Goal: Transaction & Acquisition: Purchase product/service

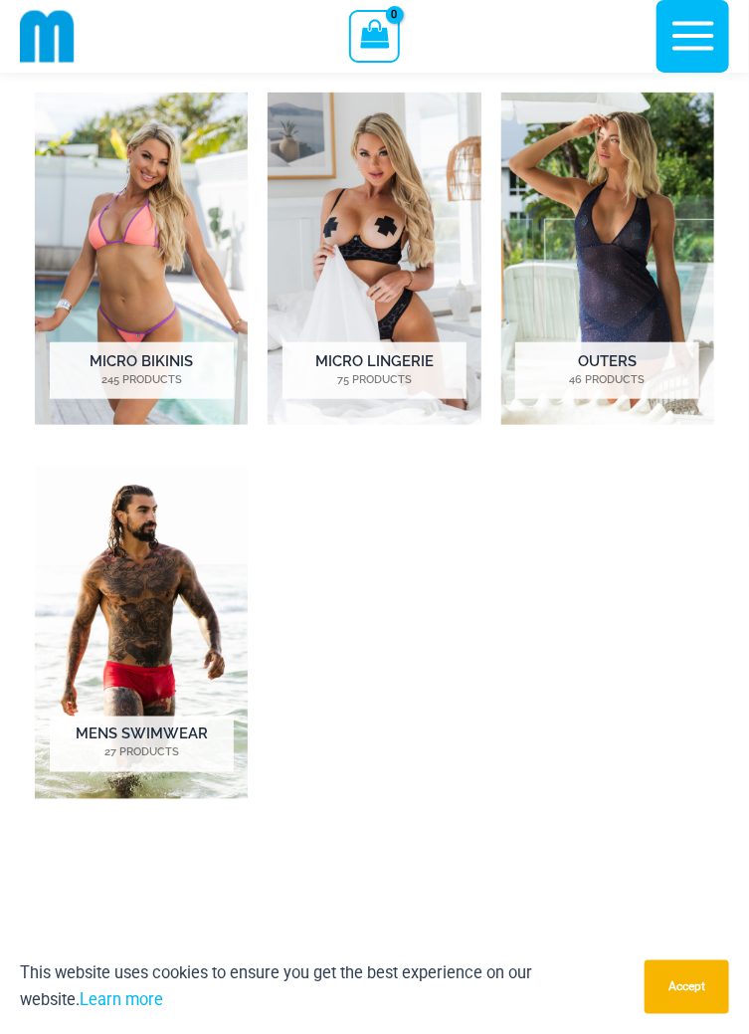
scroll to position [2004, 0]
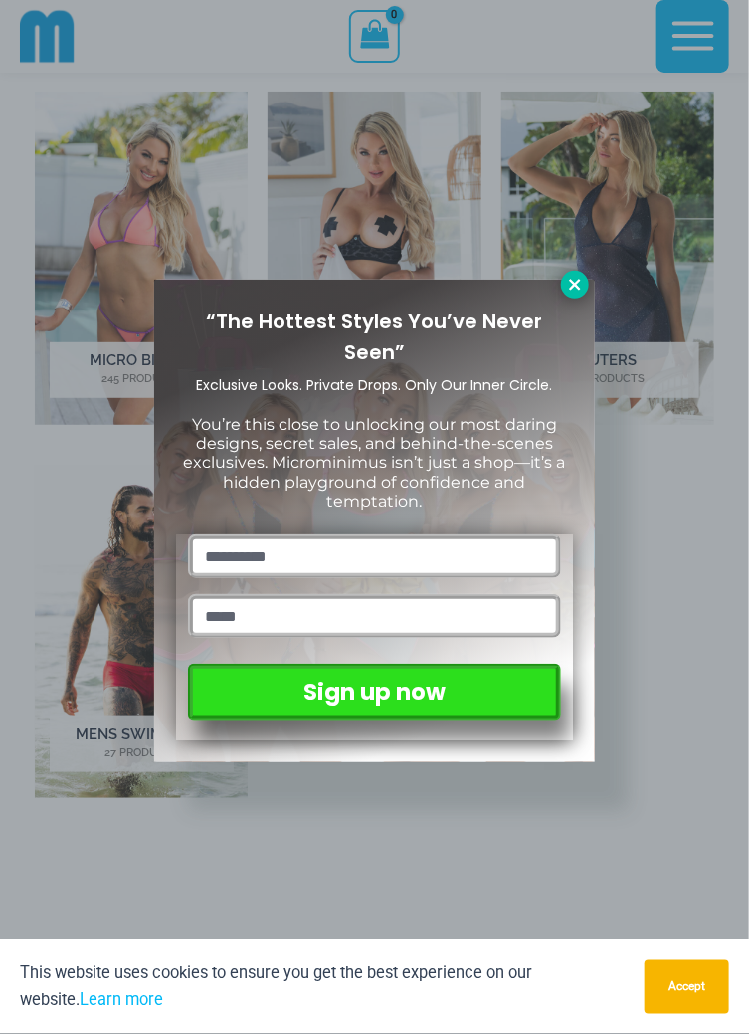
click at [571, 288] on icon at bounding box center [574, 284] width 11 height 11
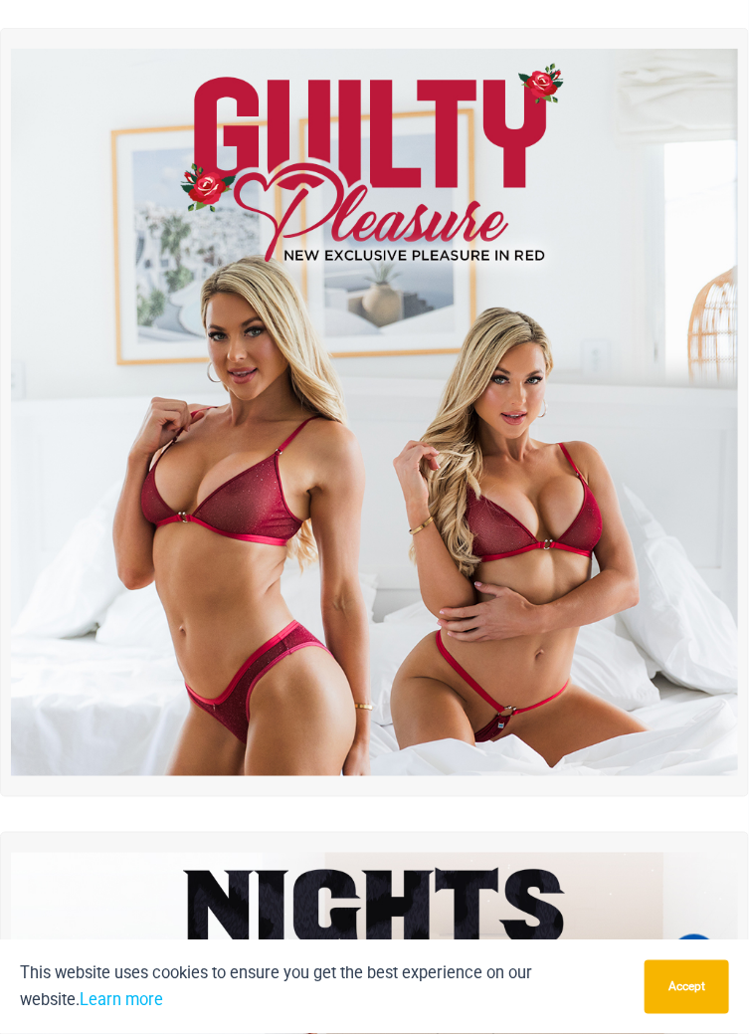
scroll to position [0, 0]
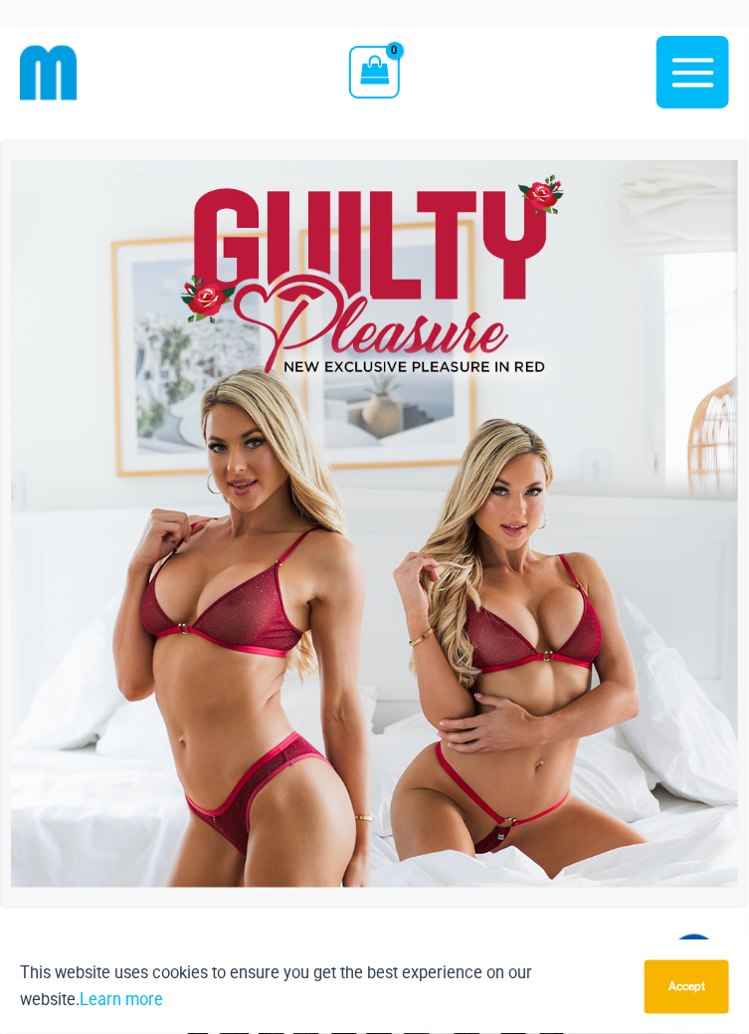
click at [684, 72] on icon "button" at bounding box center [694, 72] width 42 height 29
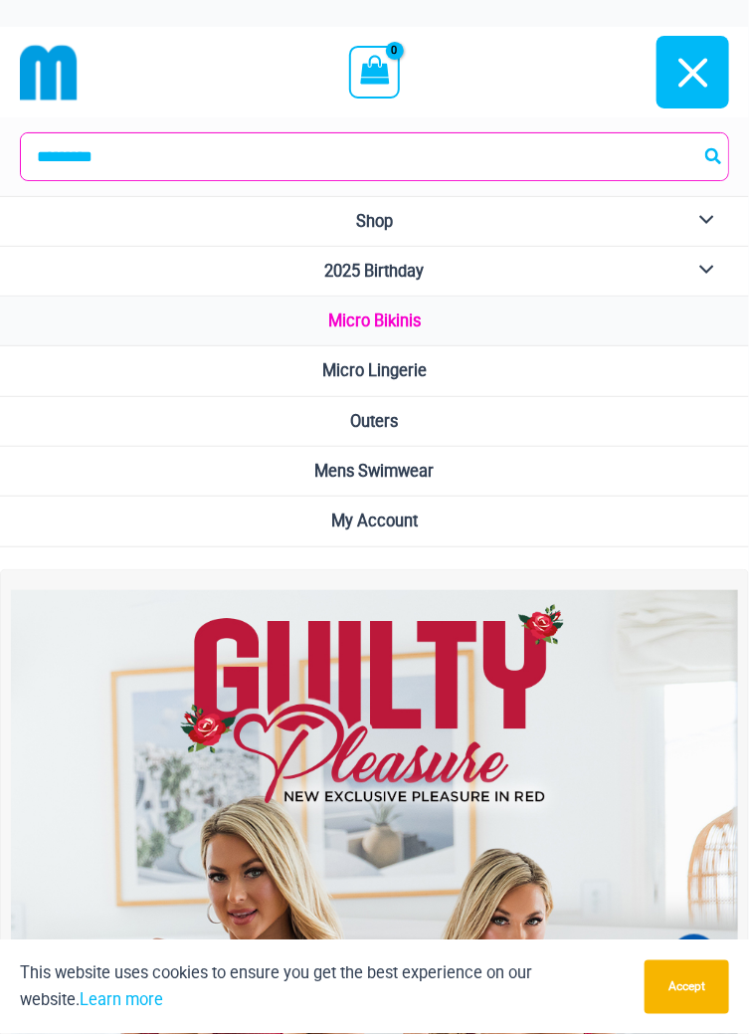
click at [381, 323] on span "Micro Bikinis" at bounding box center [374, 321] width 93 height 19
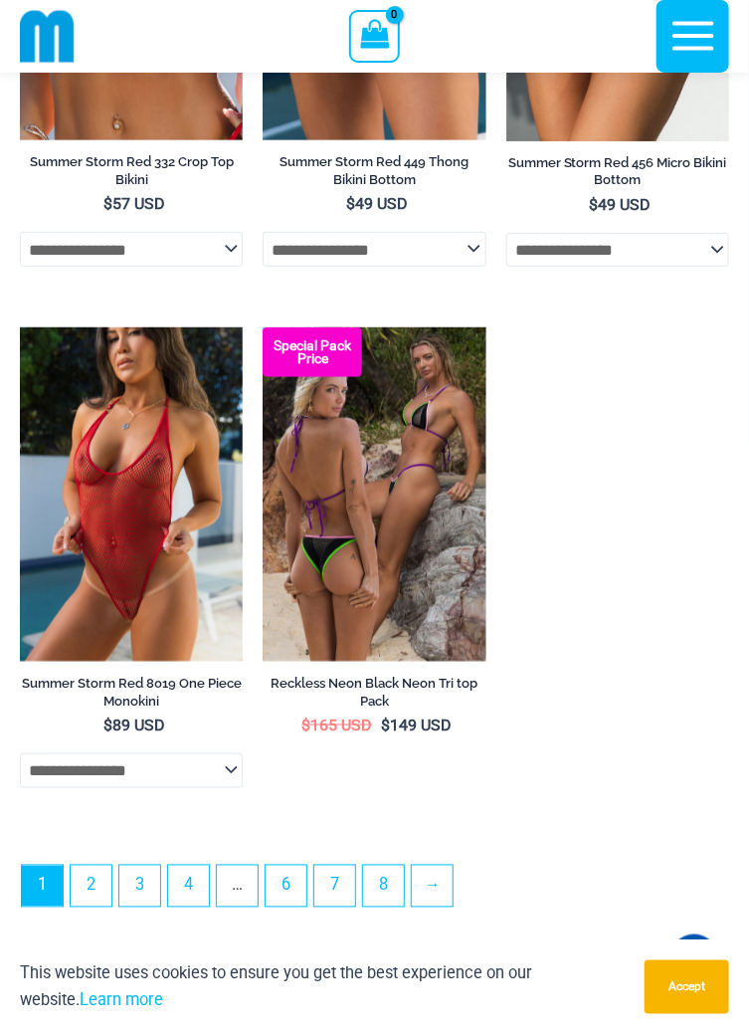
scroll to position [5631, 0]
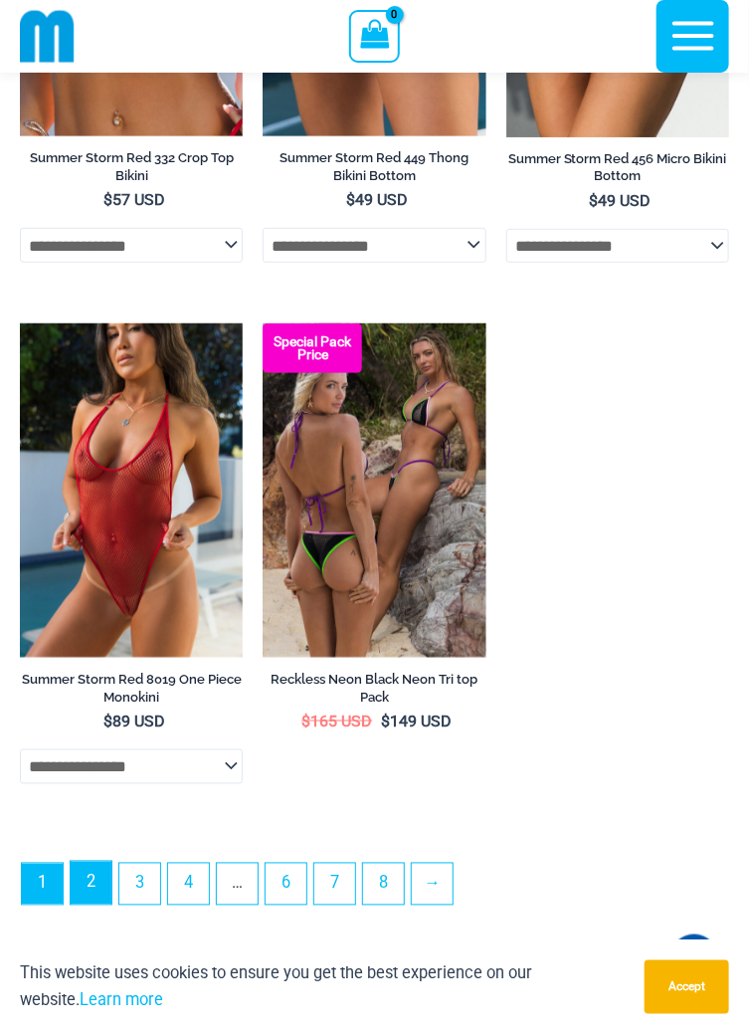
click at [105, 905] on link "2" at bounding box center [91, 883] width 41 height 43
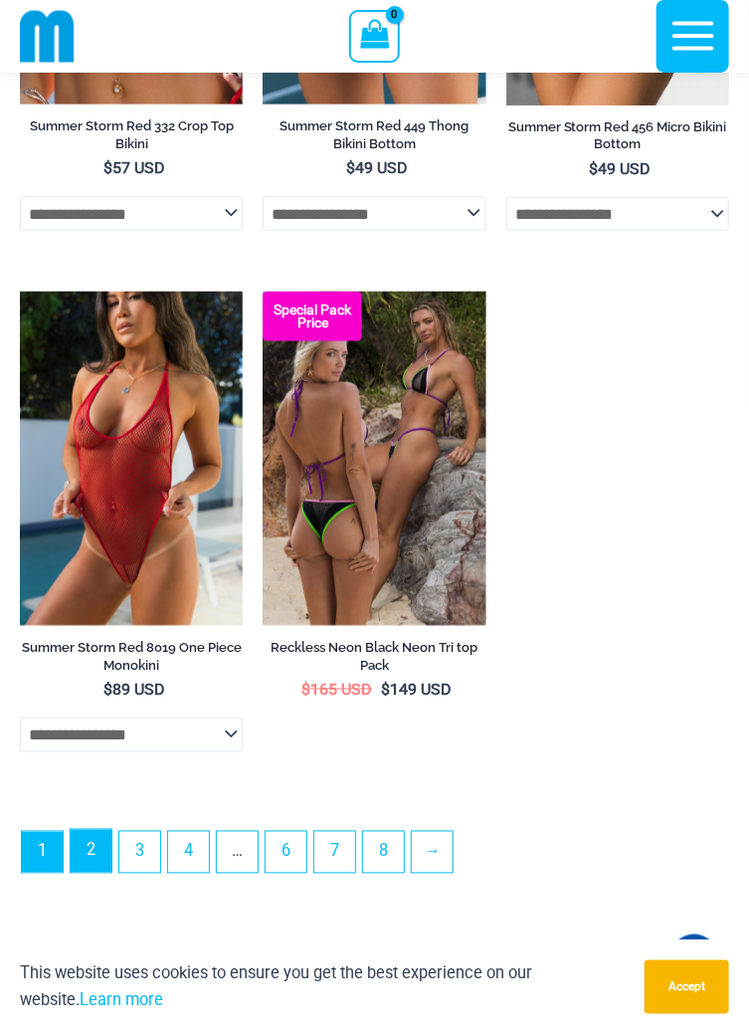
scroll to position [5726, 0]
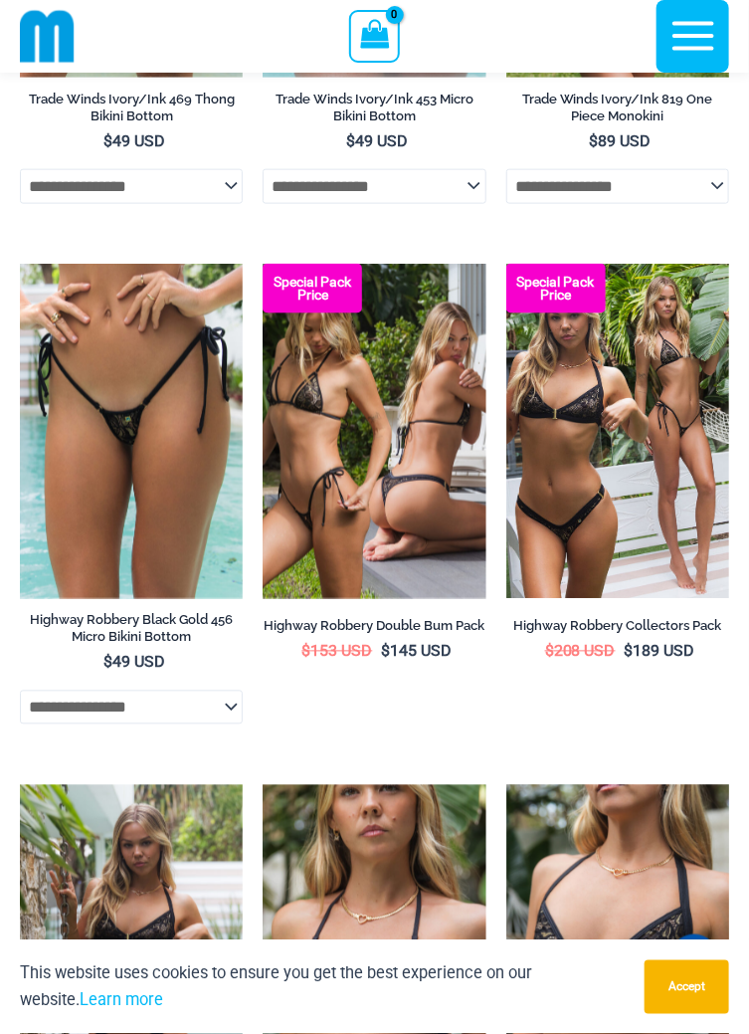
scroll to position [4118, 0]
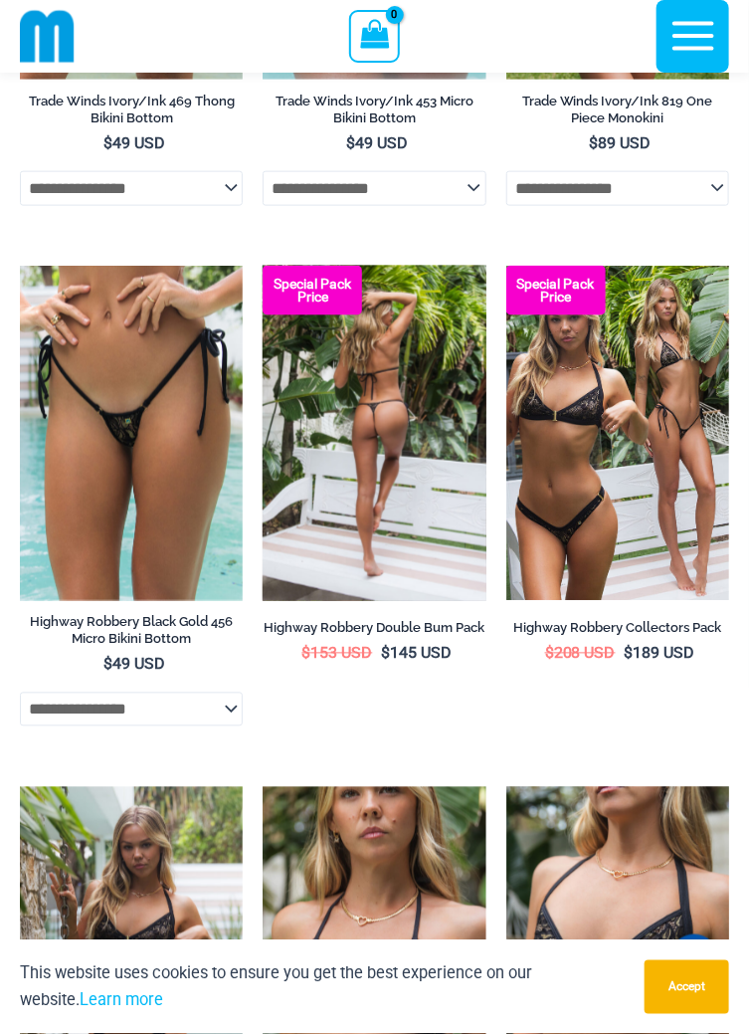
click at [360, 458] on img at bounding box center [374, 433] width 223 height 334
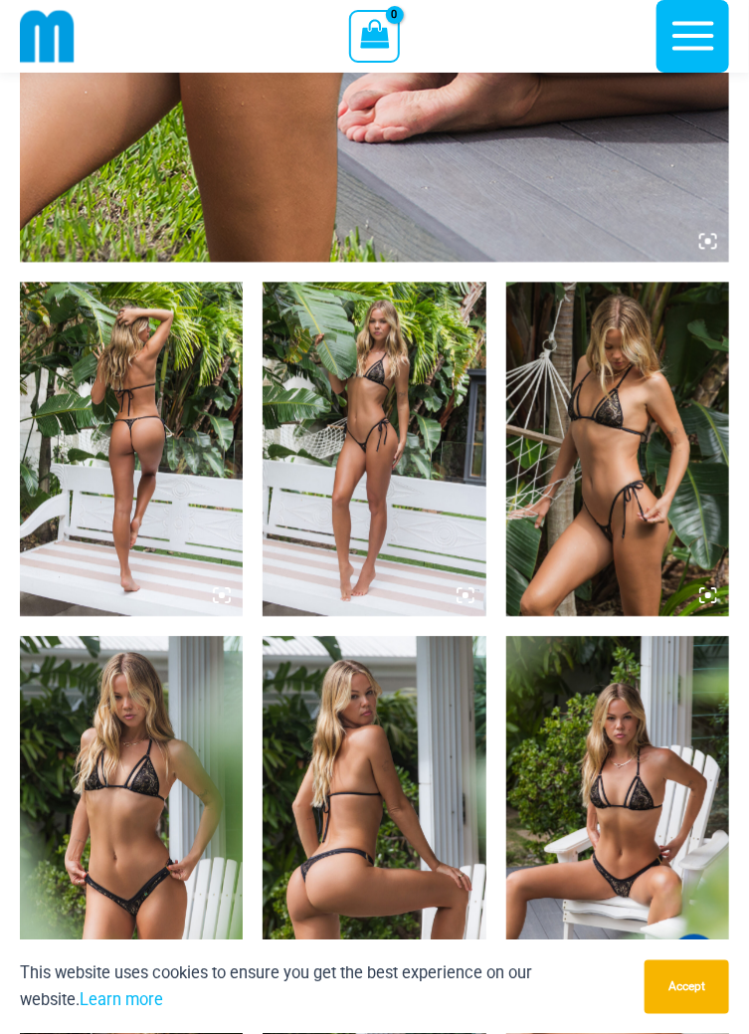
scroll to position [952, 0]
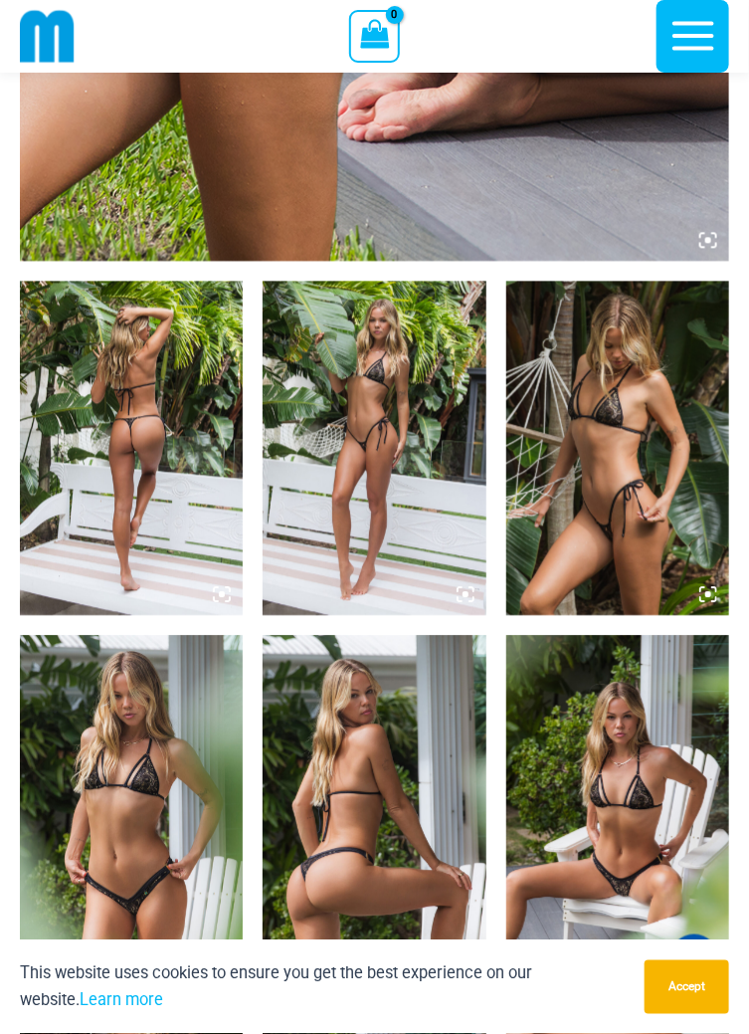
click at [137, 454] on img at bounding box center [131, 448] width 223 height 334
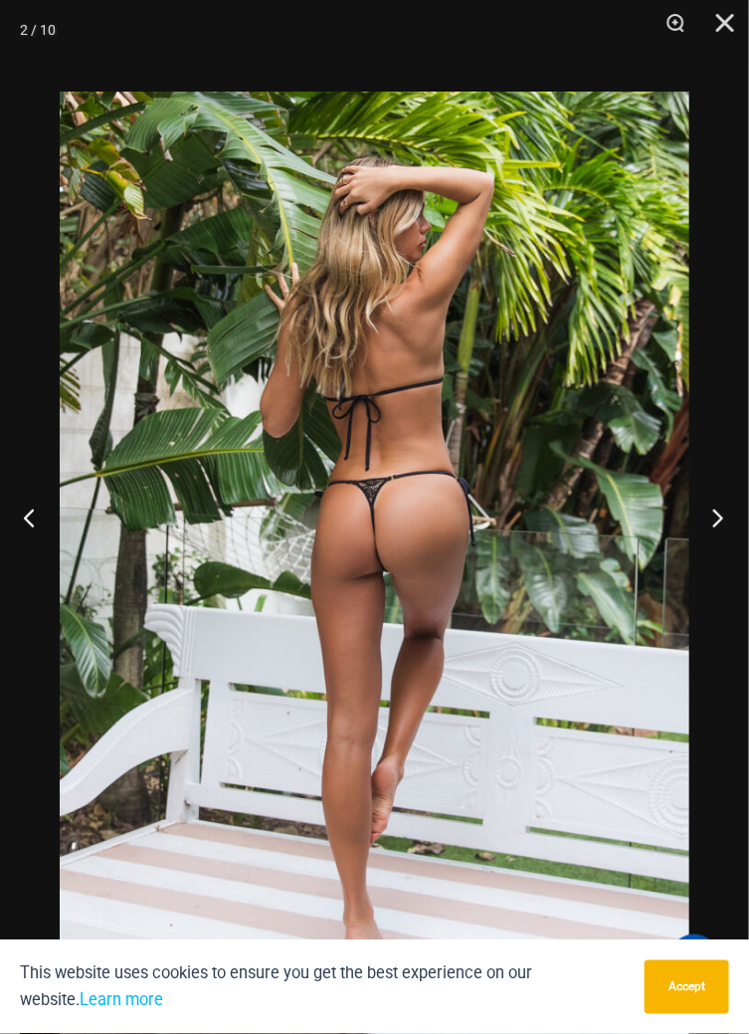
click at [721, 567] on button "Next" at bounding box center [712, 518] width 75 height 100
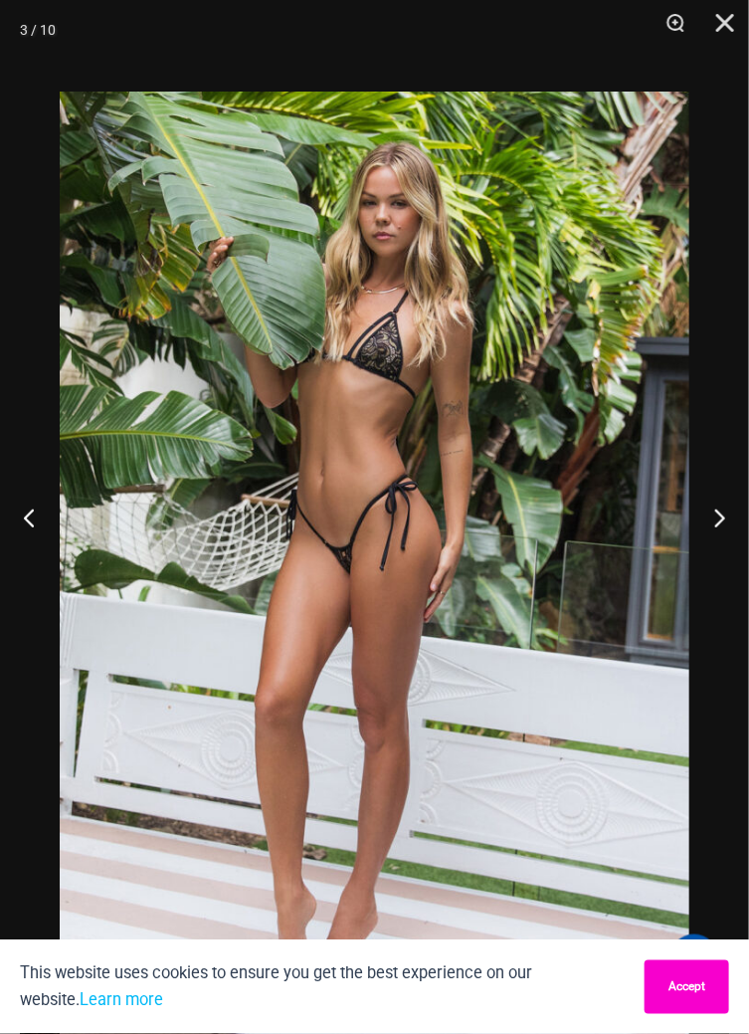
click at [680, 1014] on button "Accept" at bounding box center [687, 987] width 85 height 54
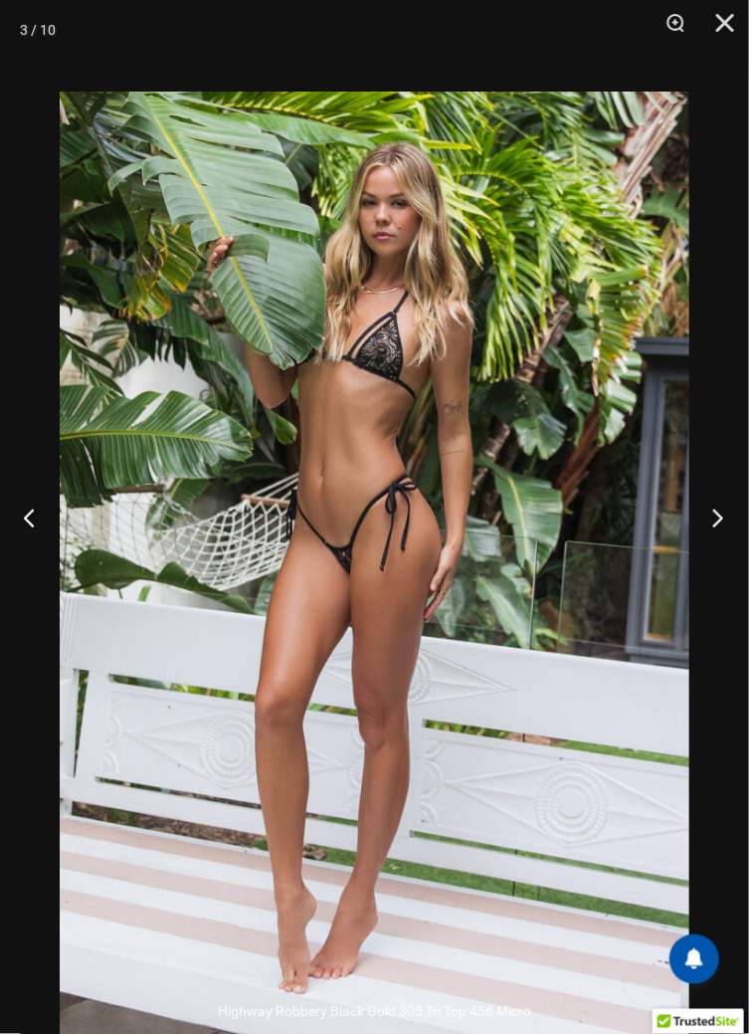
click at [711, 567] on button "Next" at bounding box center [712, 518] width 75 height 100
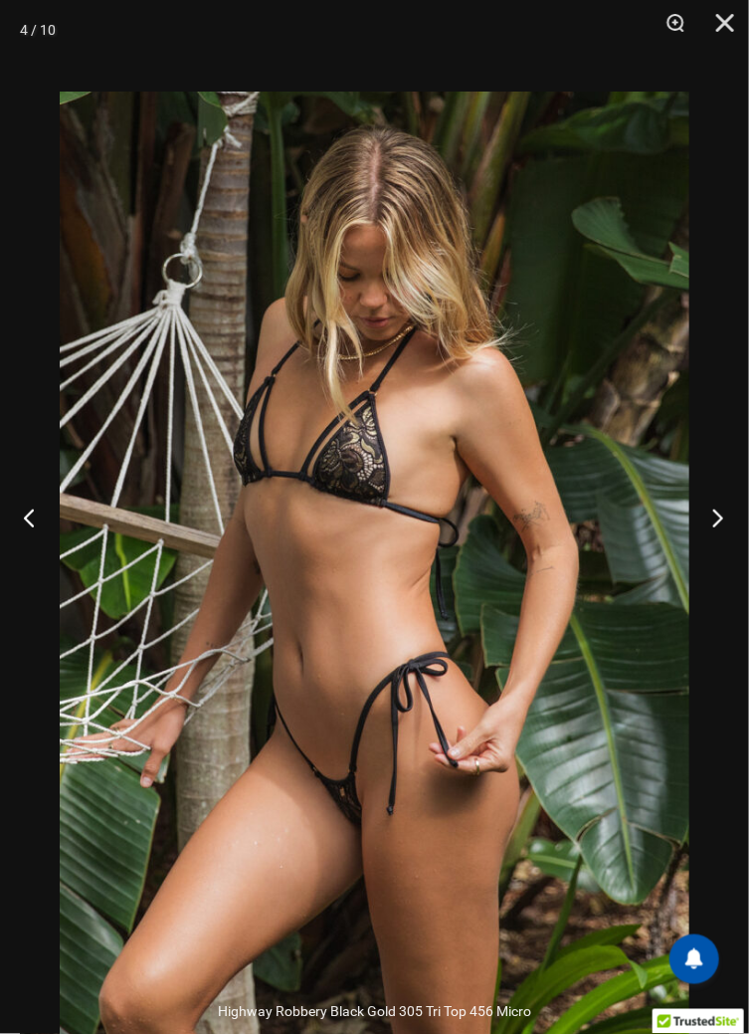
click at [711, 564] on button "Next" at bounding box center [712, 518] width 75 height 100
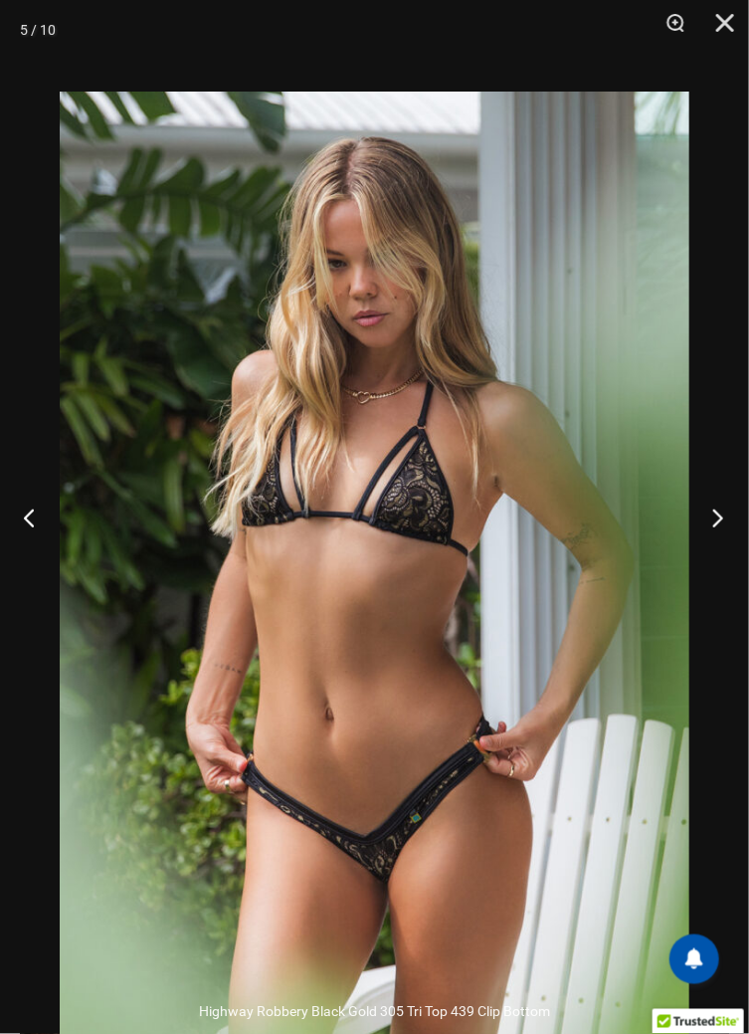
click at [717, 565] on button "Next" at bounding box center [712, 518] width 75 height 100
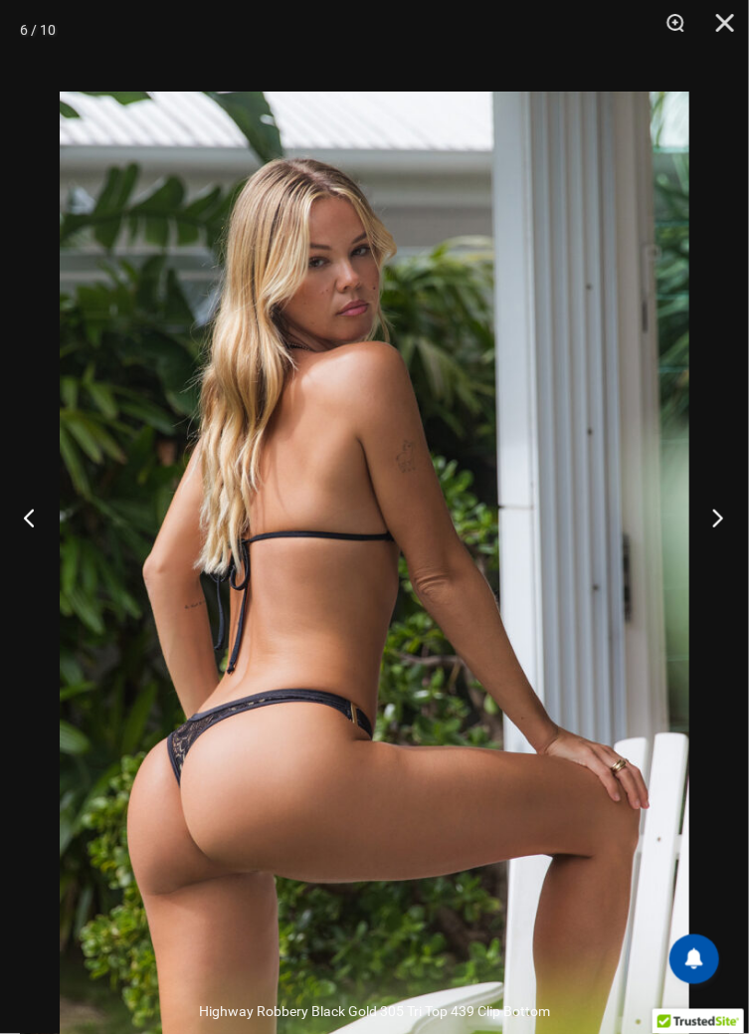
click at [720, 565] on button "Next" at bounding box center [712, 518] width 75 height 100
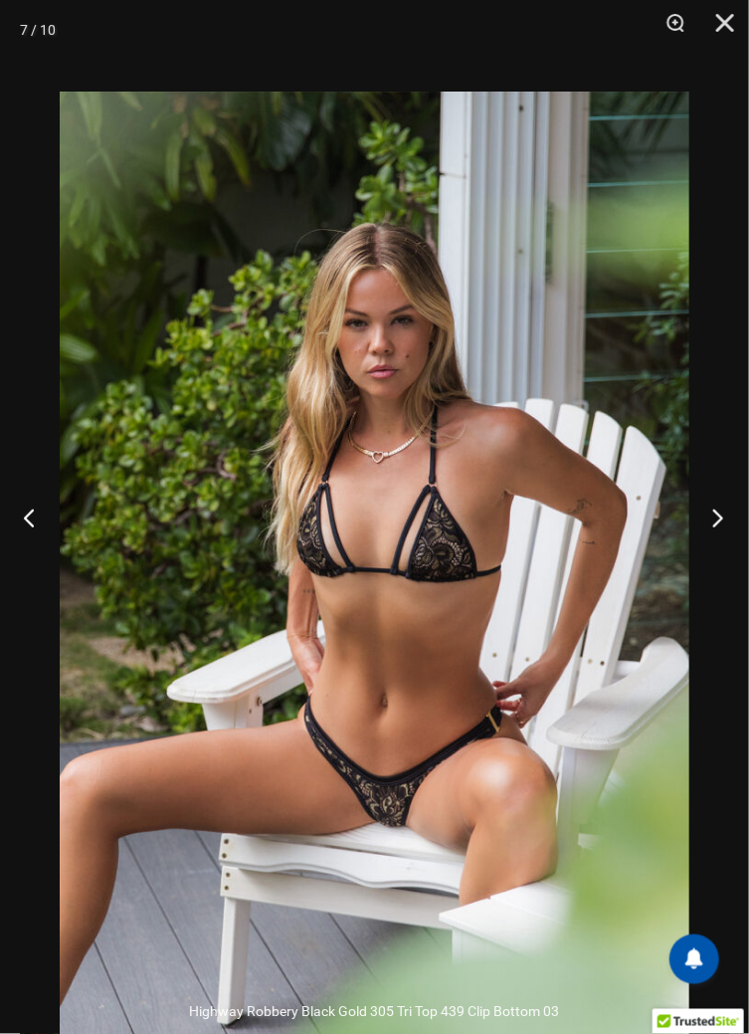
click at [722, 562] on button "Next" at bounding box center [712, 518] width 75 height 100
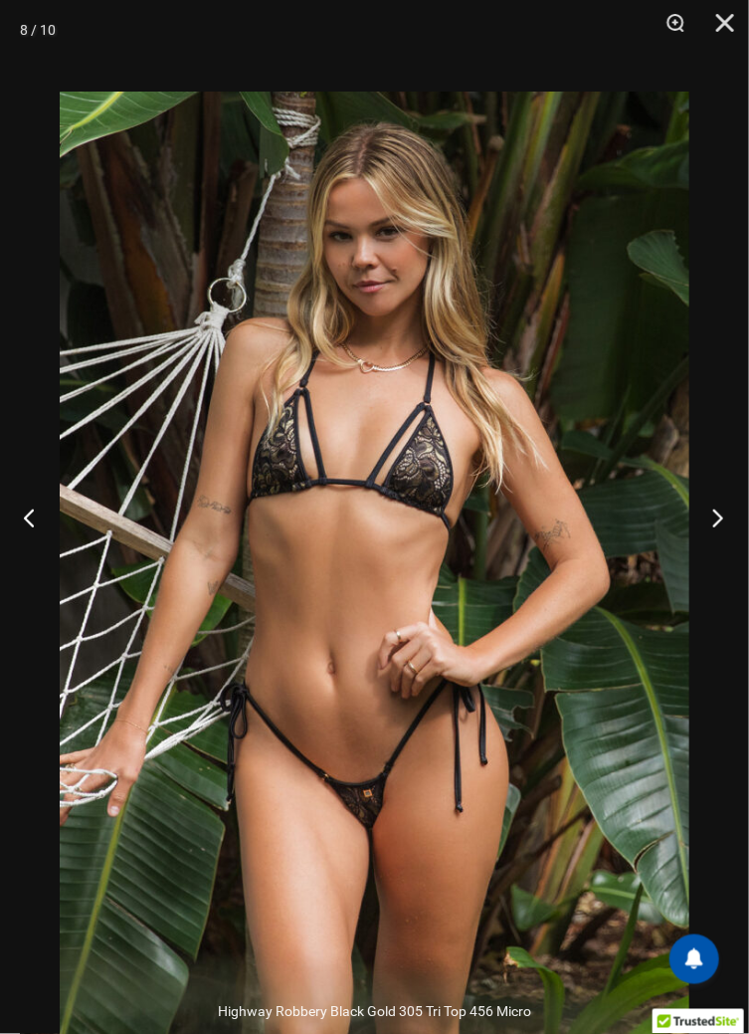
click at [721, 563] on button "Next" at bounding box center [712, 518] width 75 height 100
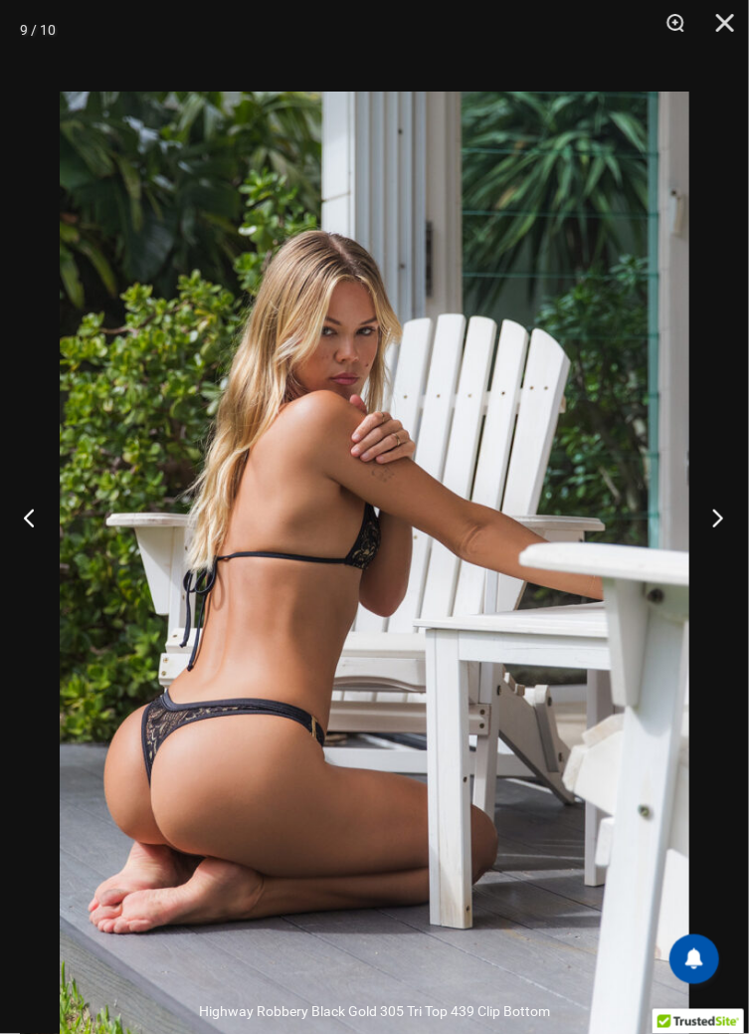
click at [724, 561] on button "Next" at bounding box center [712, 518] width 75 height 100
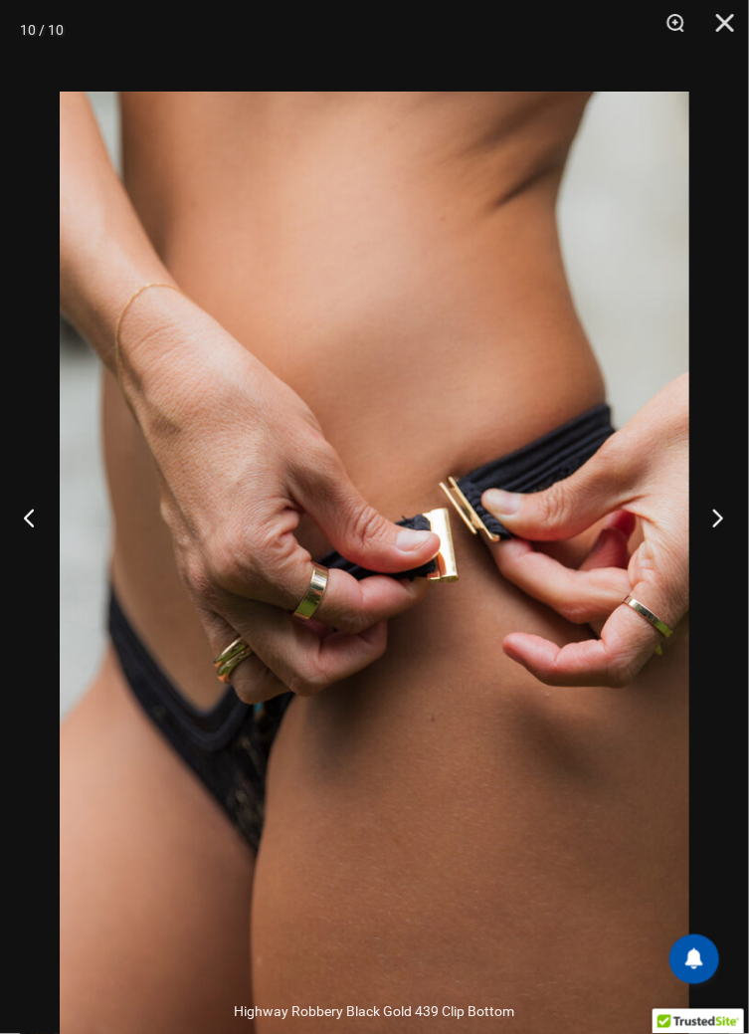
click at [718, 566] on button "Next" at bounding box center [712, 518] width 75 height 100
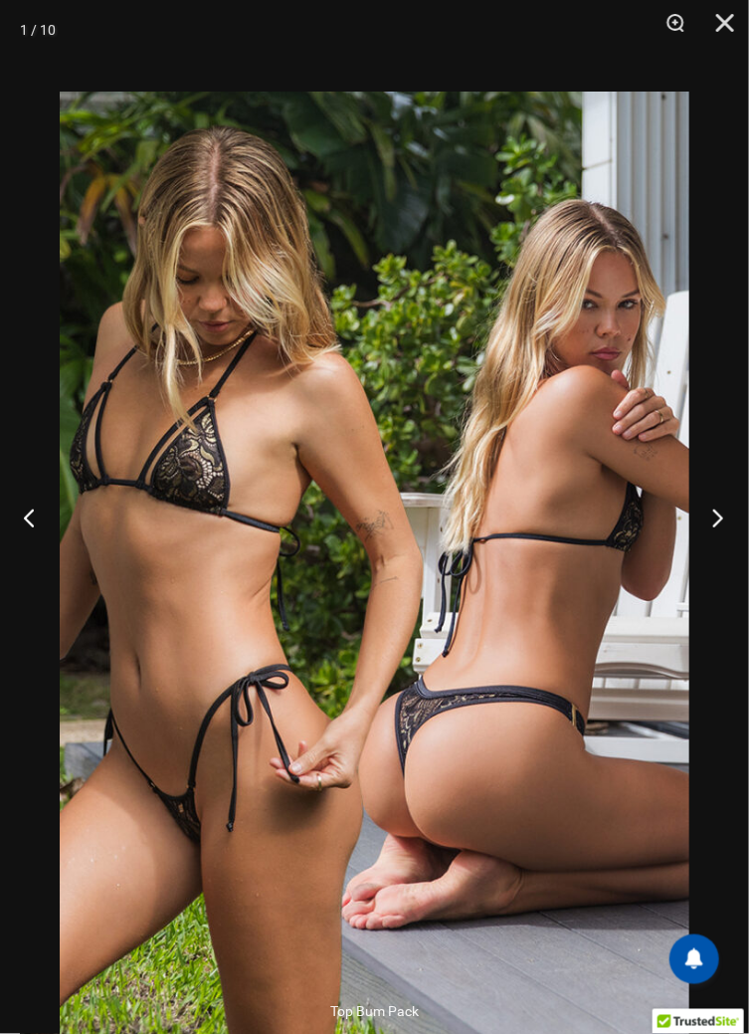
click at [719, 566] on button "Next" at bounding box center [712, 518] width 75 height 100
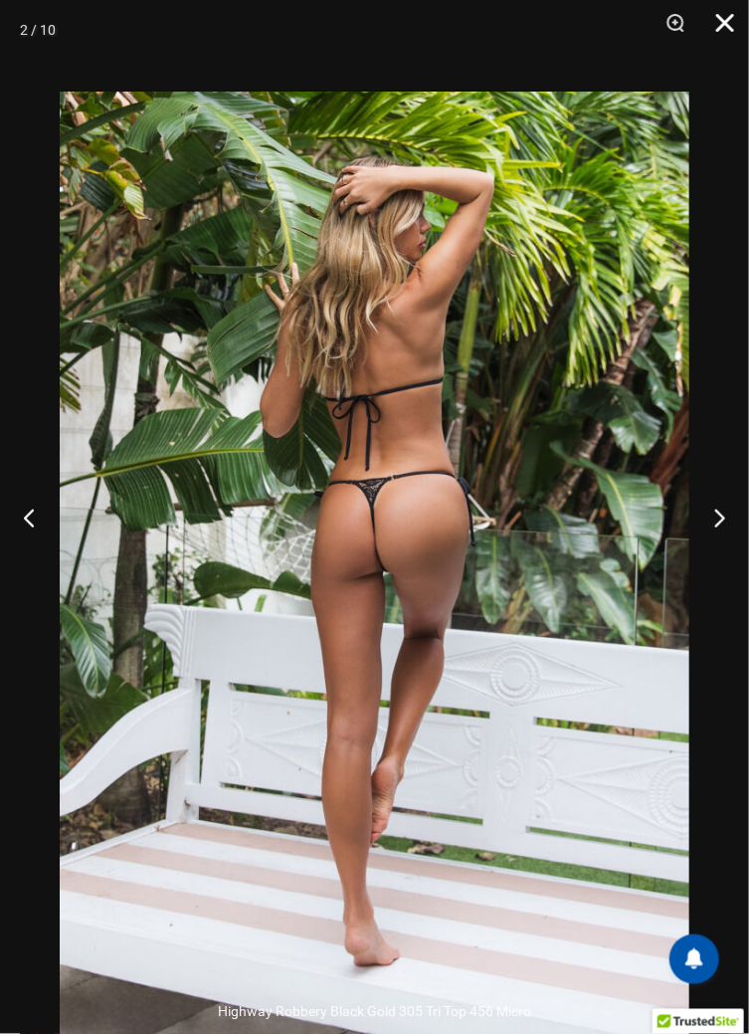
click at [724, 28] on button "Close" at bounding box center [719, 30] width 50 height 60
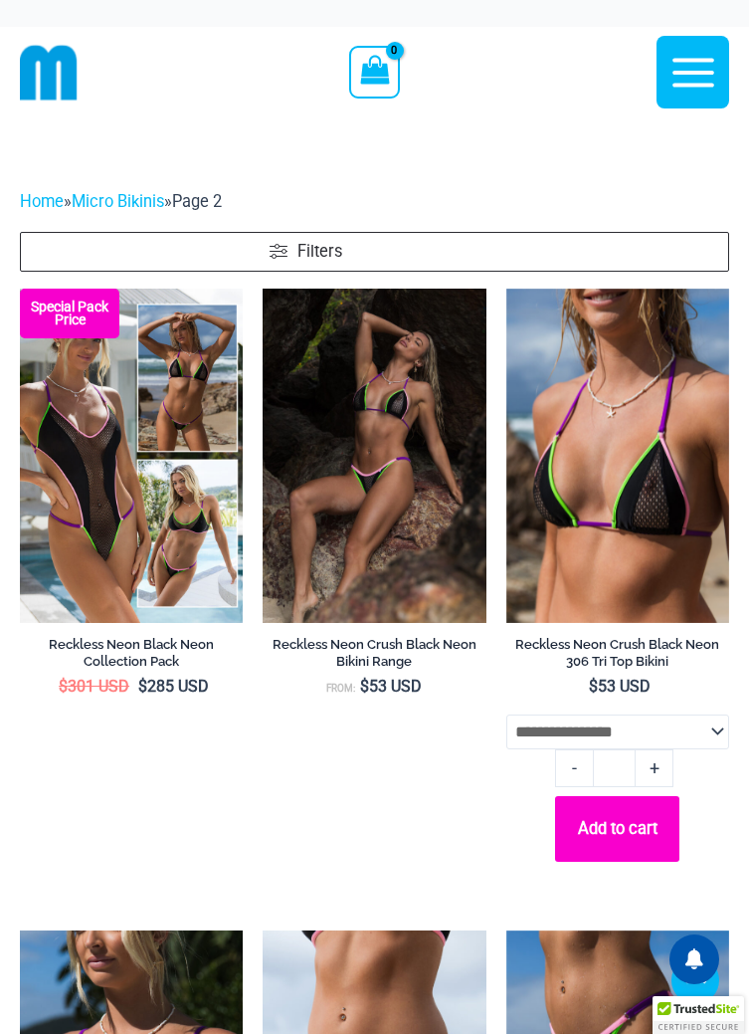
scroll to position [3389, 0]
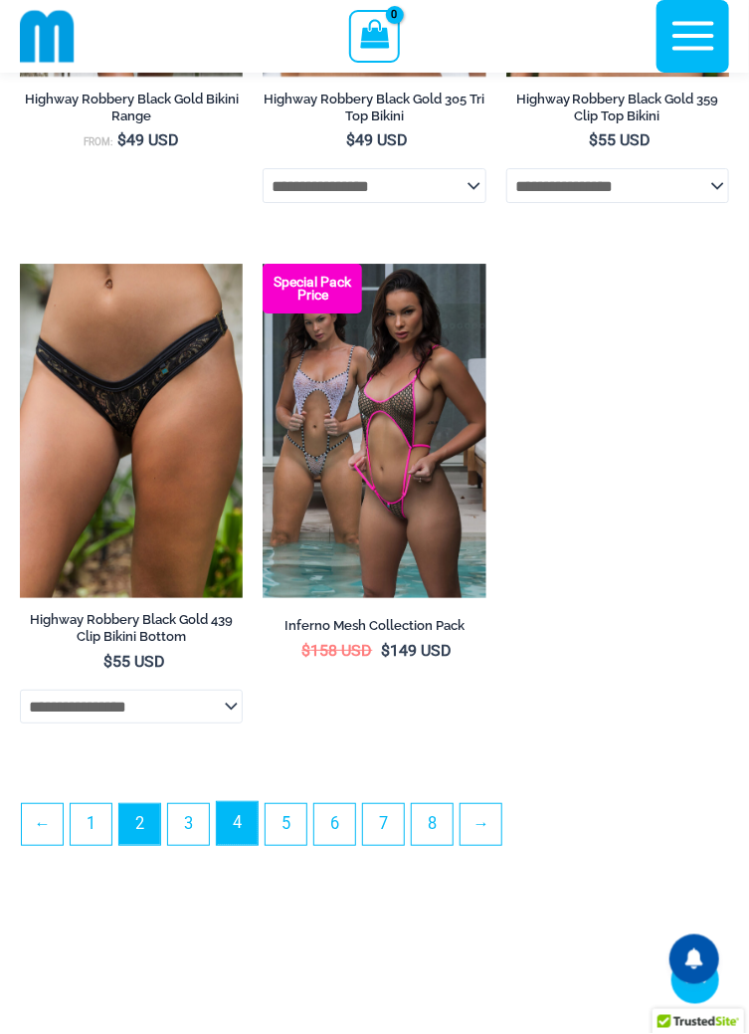
click at [234, 845] on link "4" at bounding box center [237, 823] width 41 height 43
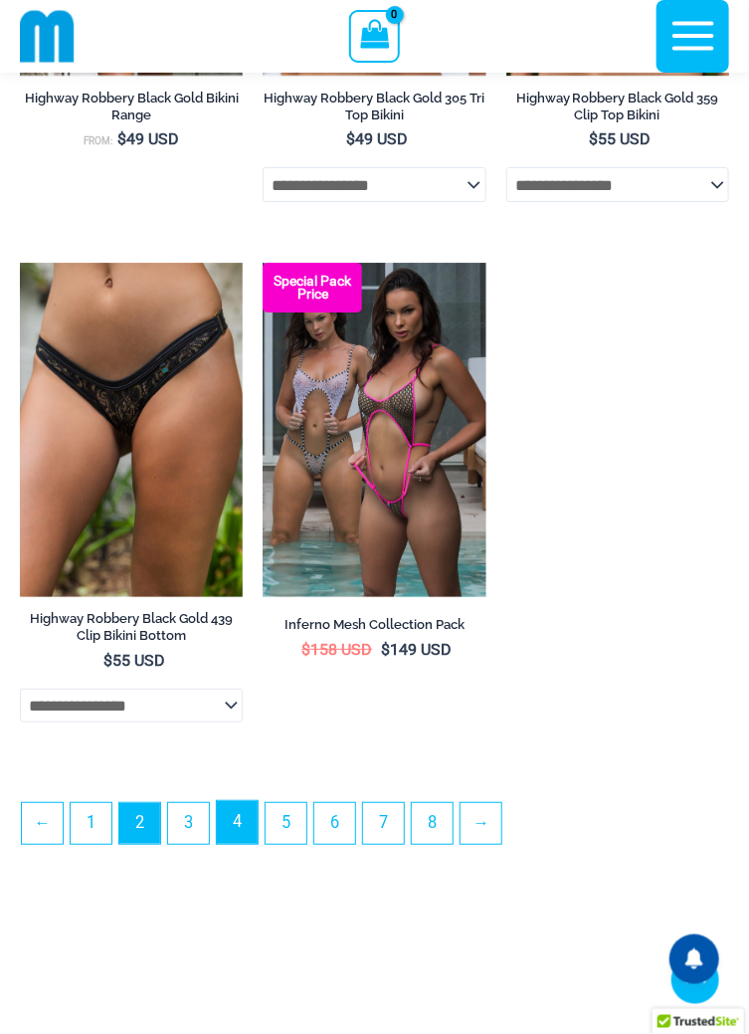
scroll to position [5258, 0]
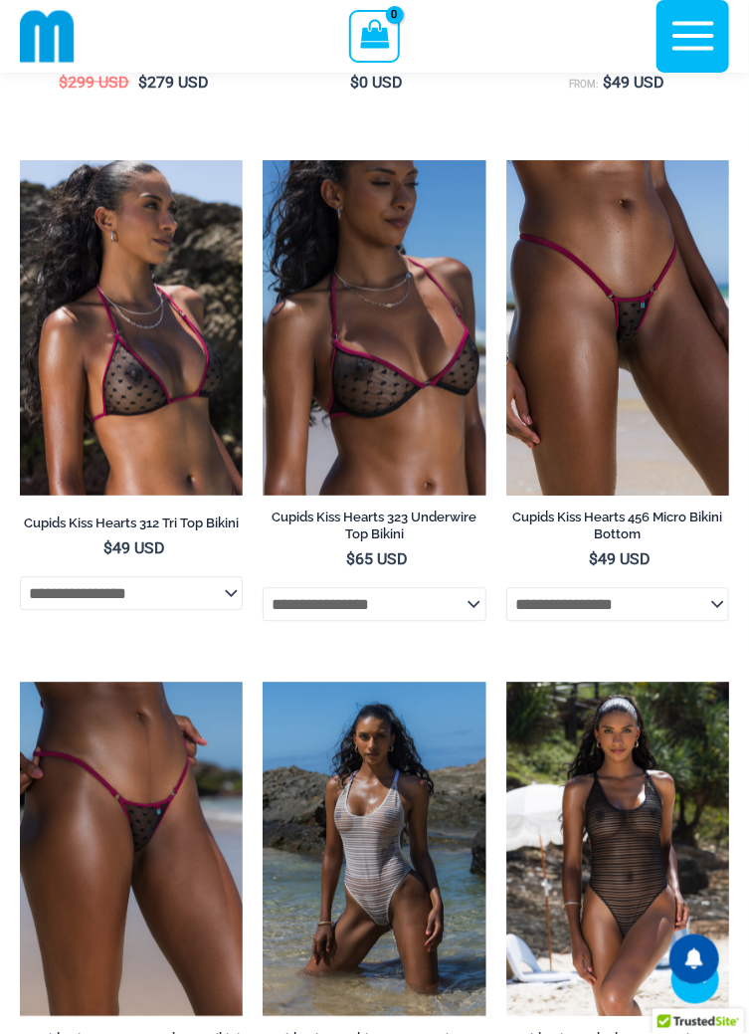
scroll to position [2644, 0]
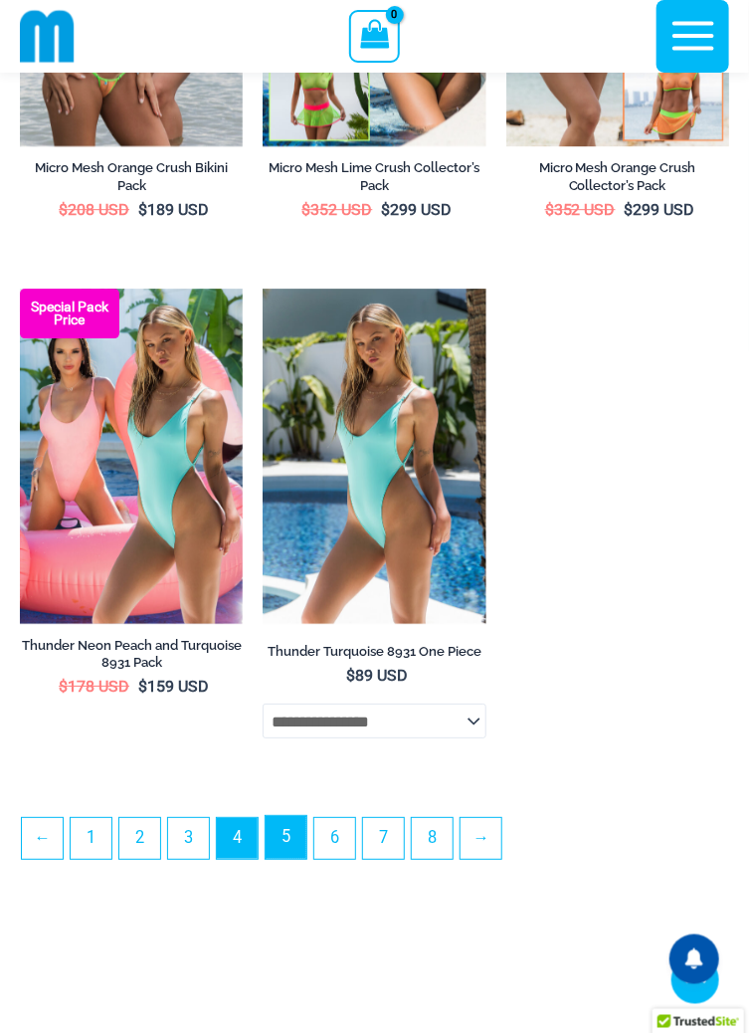
click at [287, 859] on link "5" at bounding box center [286, 837] width 41 height 43
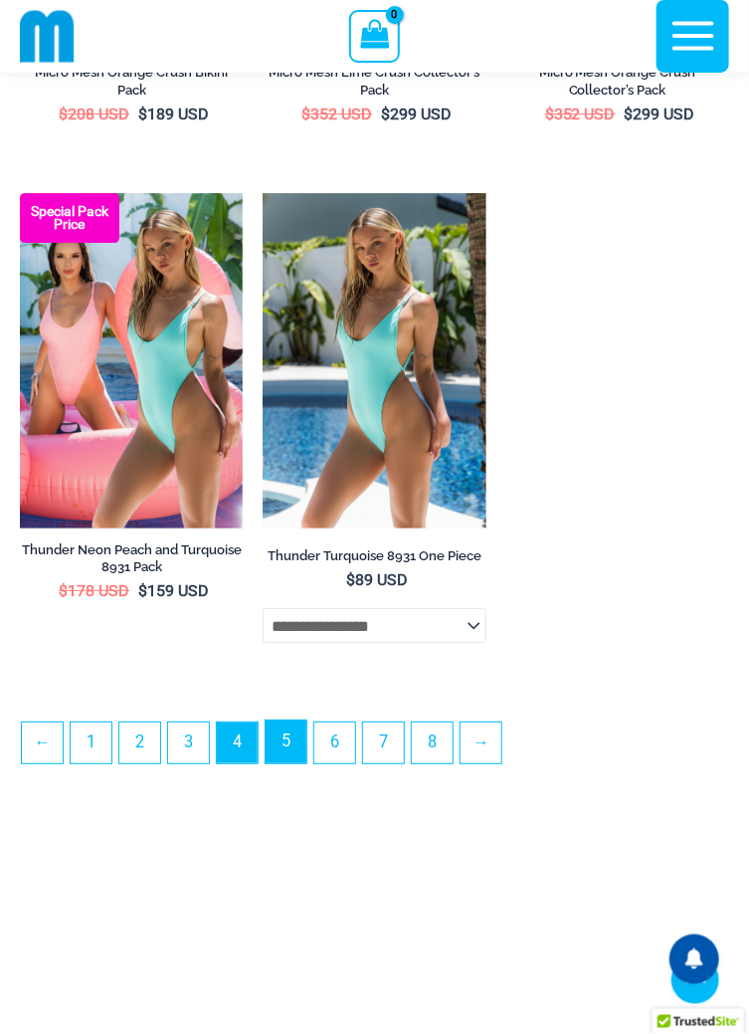
scroll to position [5056, 0]
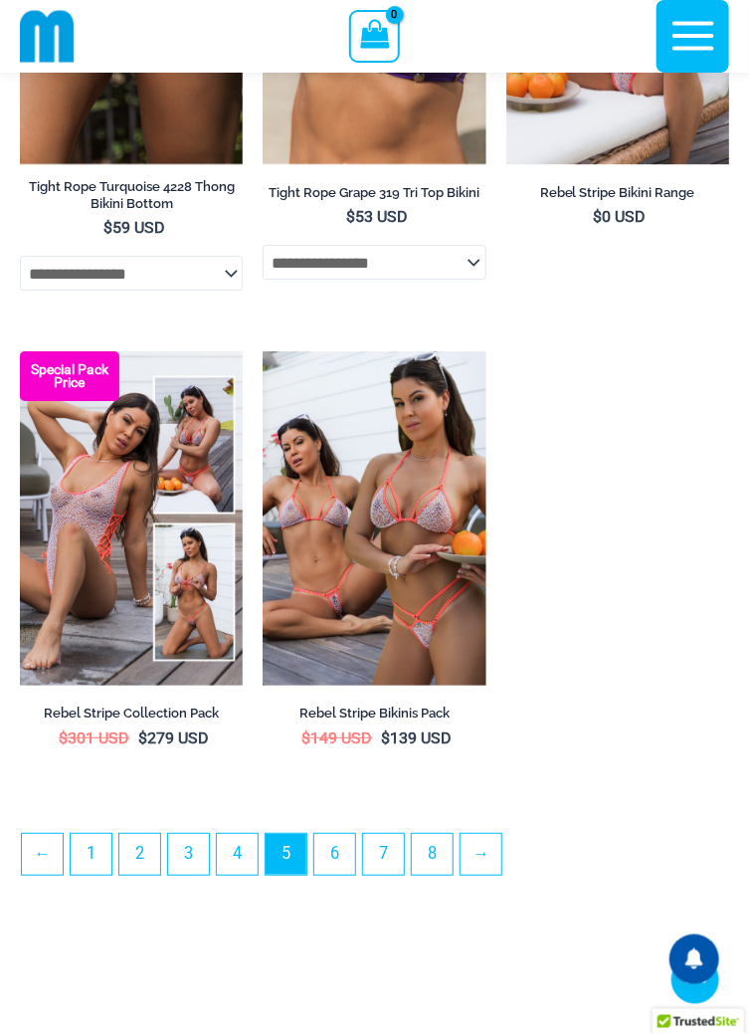
scroll to position [5078, 0]
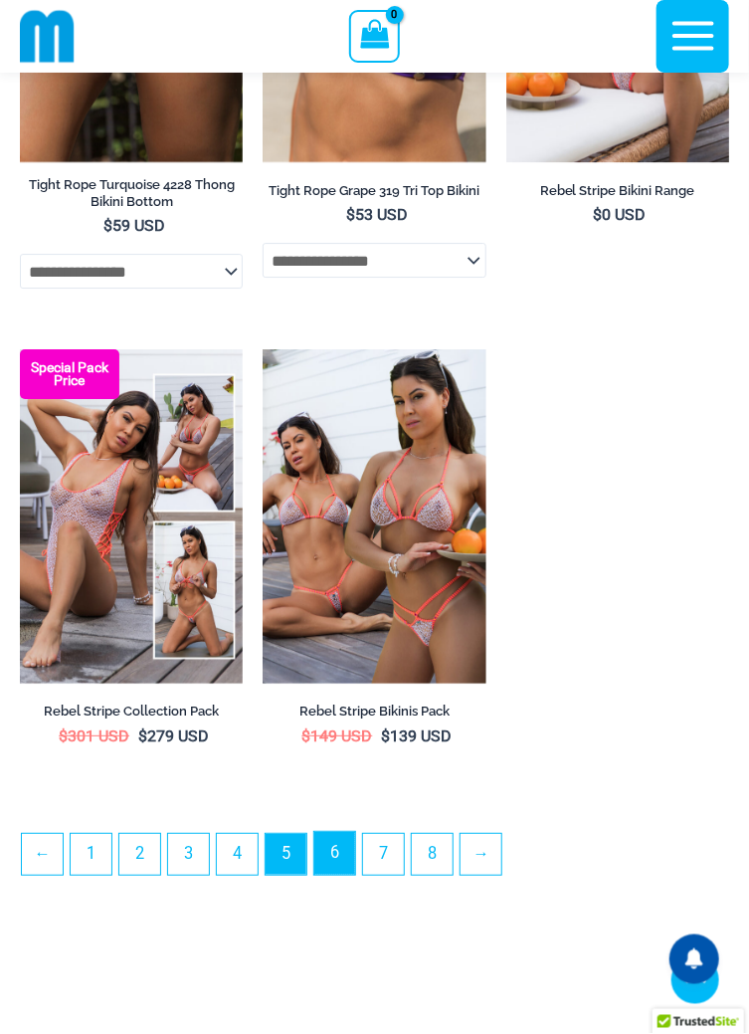
click at [338, 875] on link "6" at bounding box center [334, 853] width 41 height 43
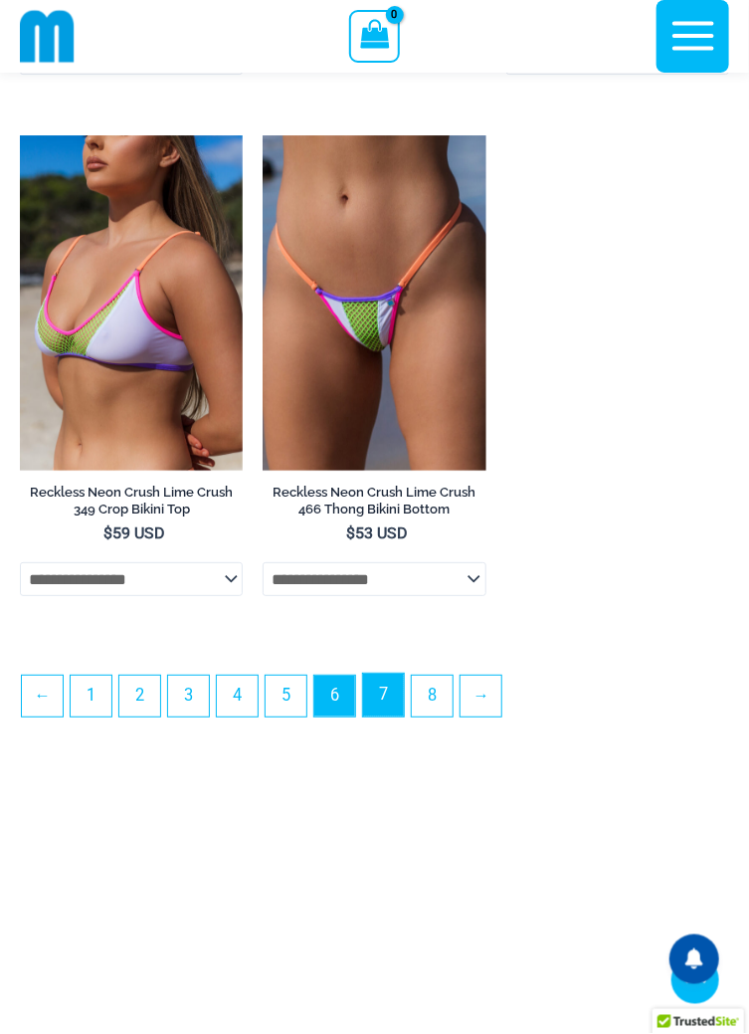
click at [383, 717] on link "7" at bounding box center [383, 695] width 41 height 43
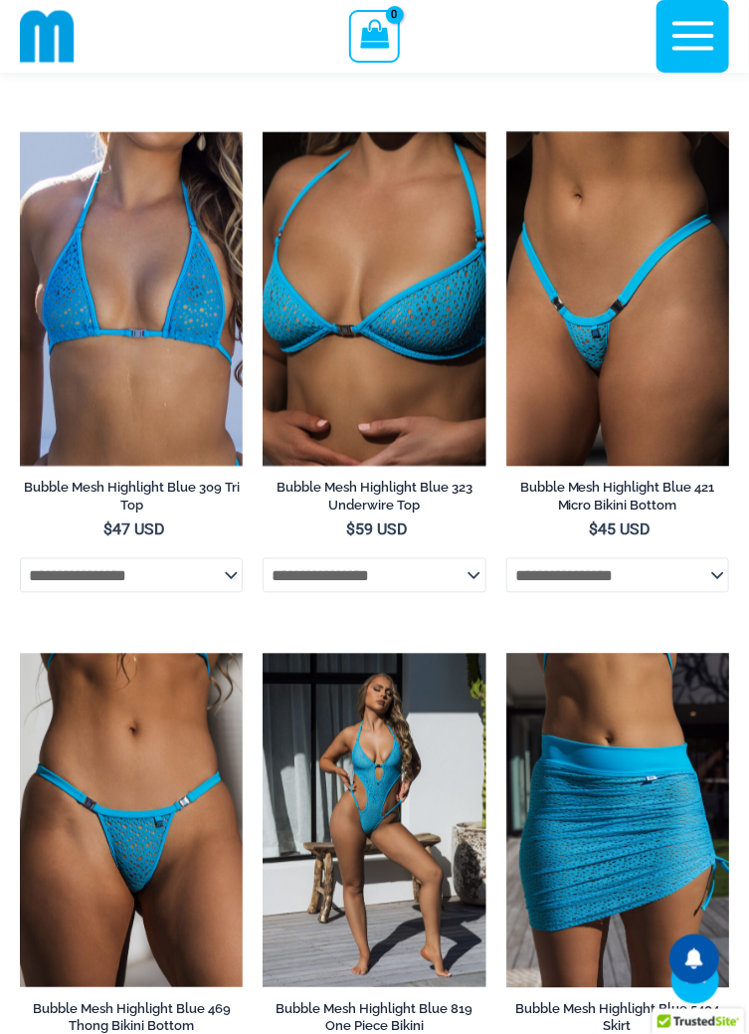
scroll to position [660, 0]
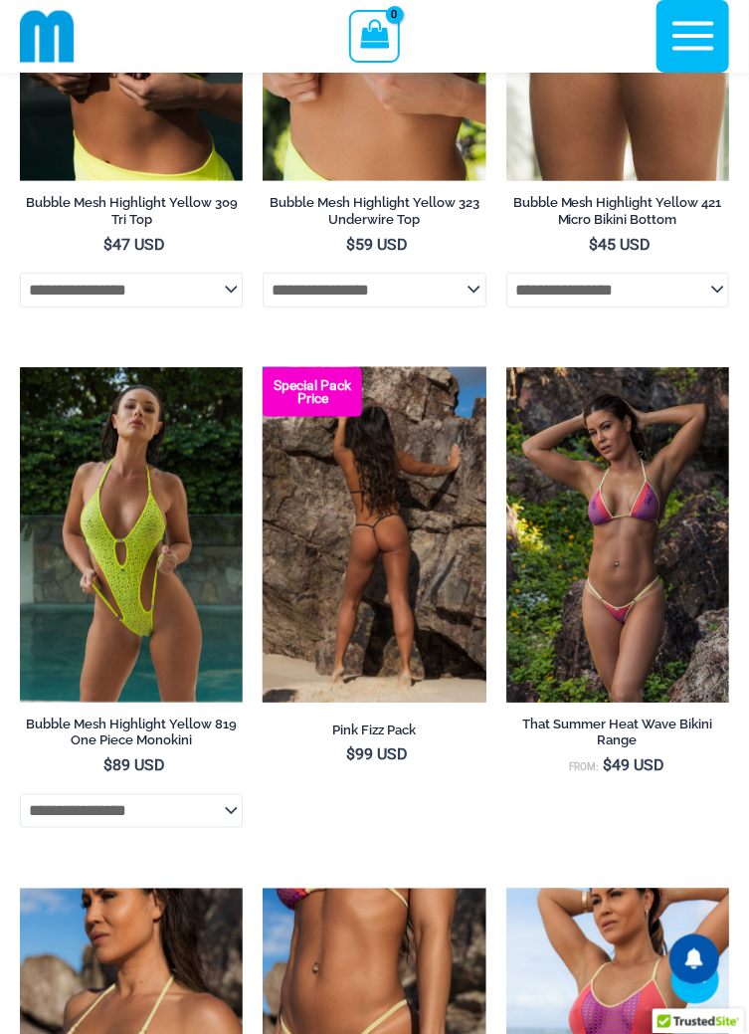
click at [374, 575] on img at bounding box center [374, 534] width 223 height 334
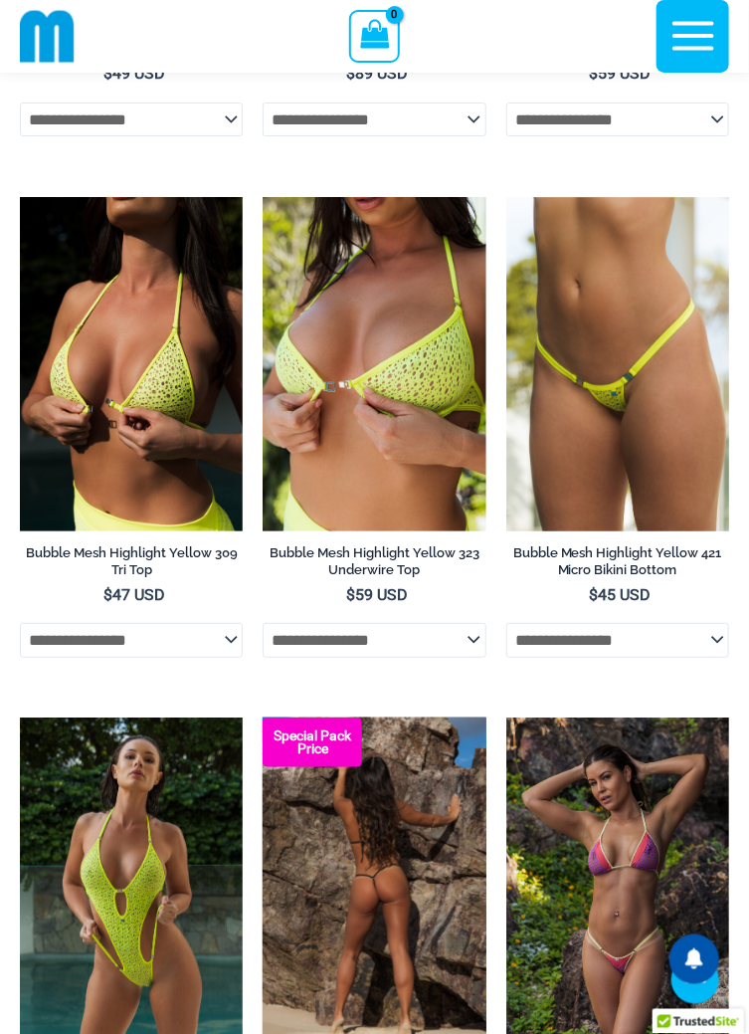
scroll to position [1635, 0]
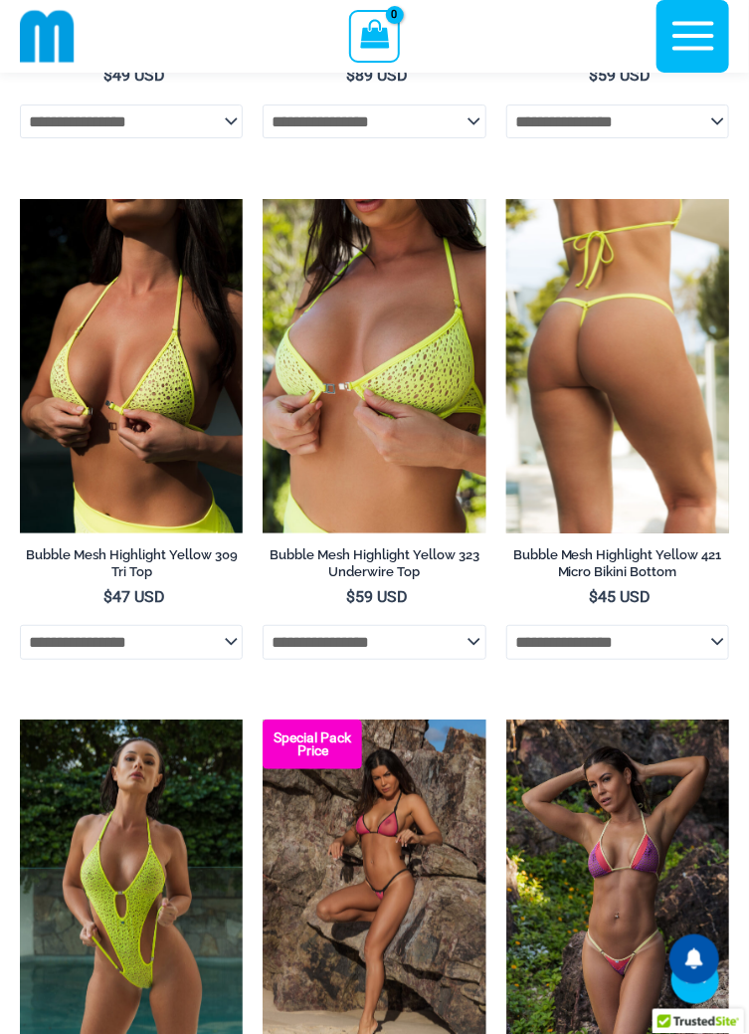
click at [620, 416] on img at bounding box center [618, 366] width 223 height 334
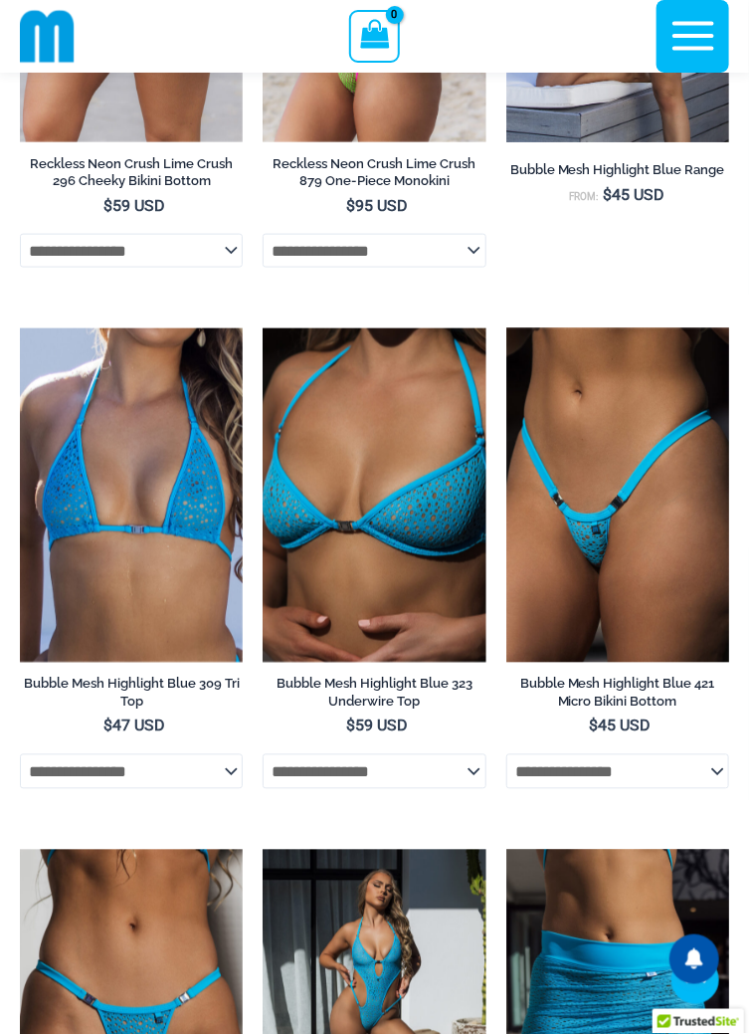
scroll to position [466, 0]
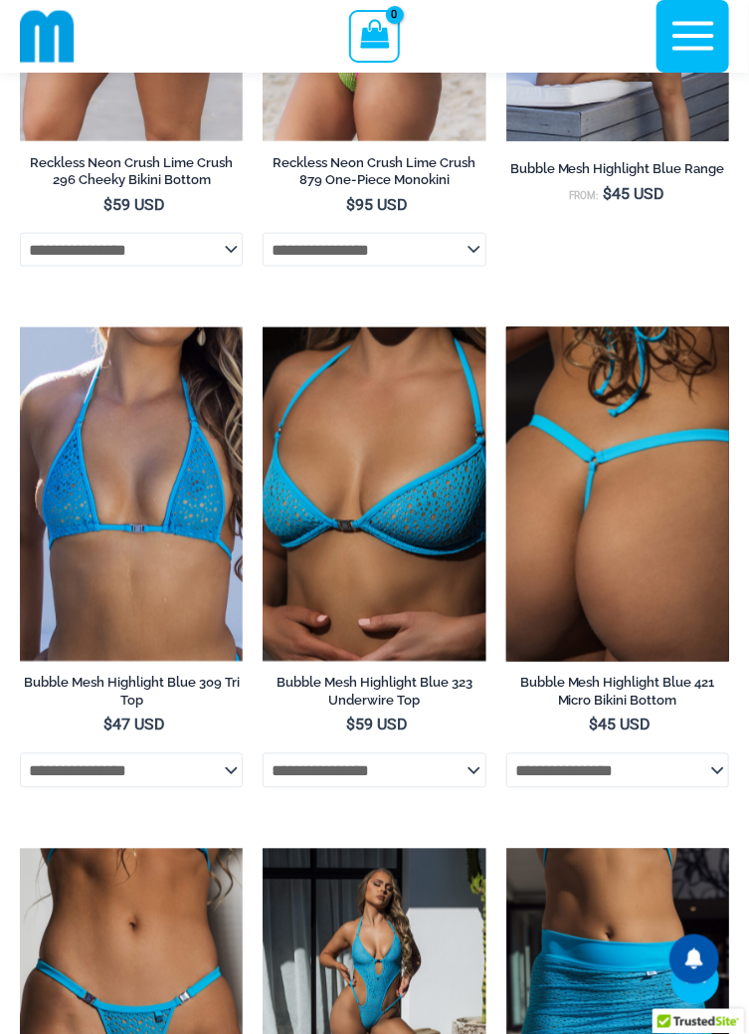
click at [615, 518] on img at bounding box center [618, 494] width 223 height 334
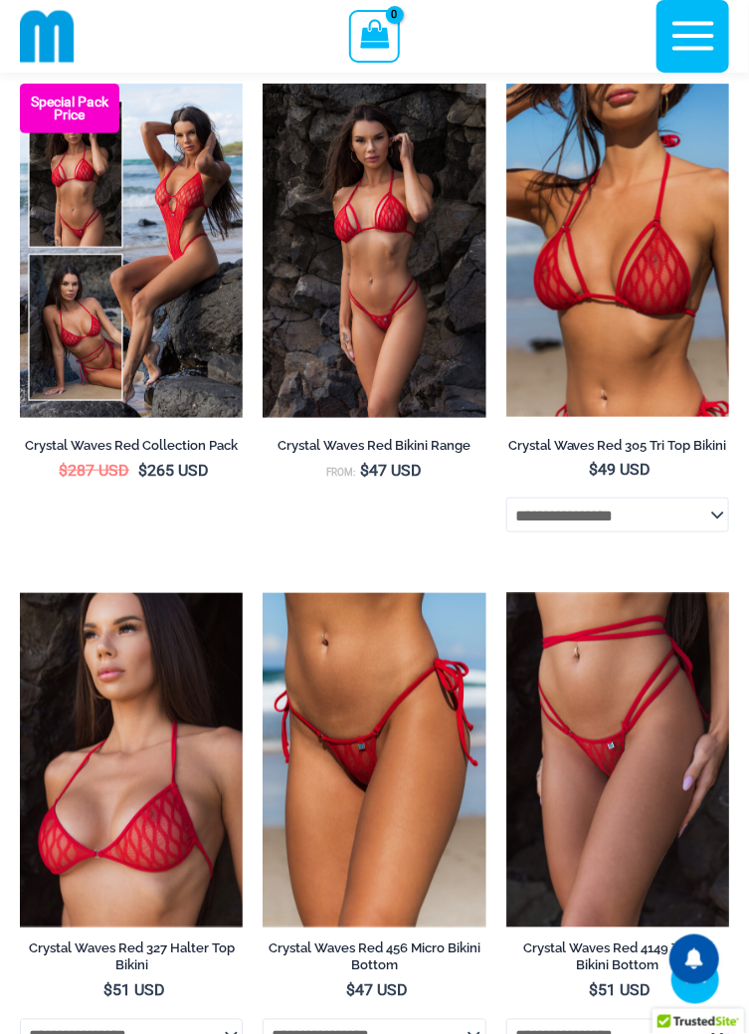
scroll to position [3781, 0]
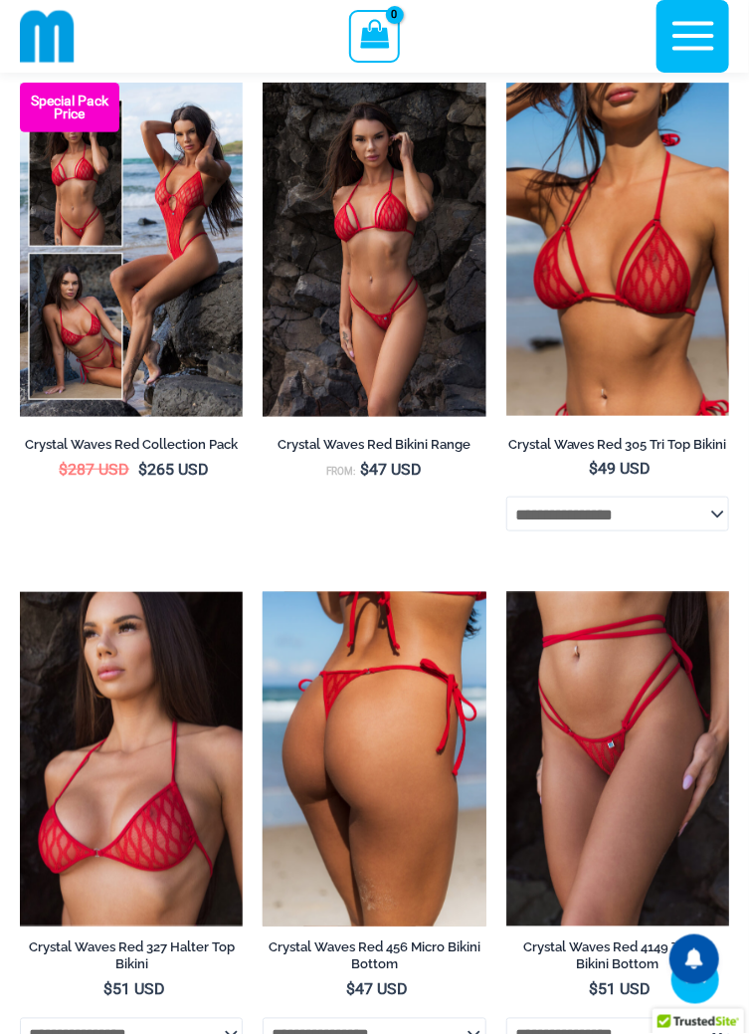
click at [375, 829] on img at bounding box center [374, 759] width 223 height 334
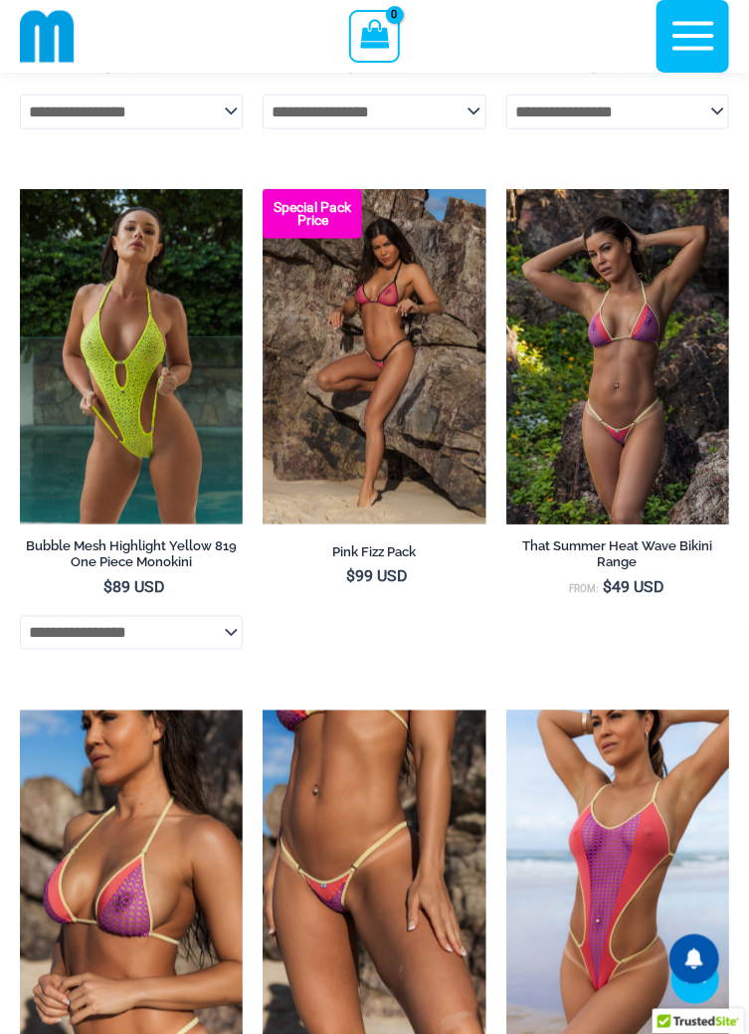
scroll to position [2143, 0]
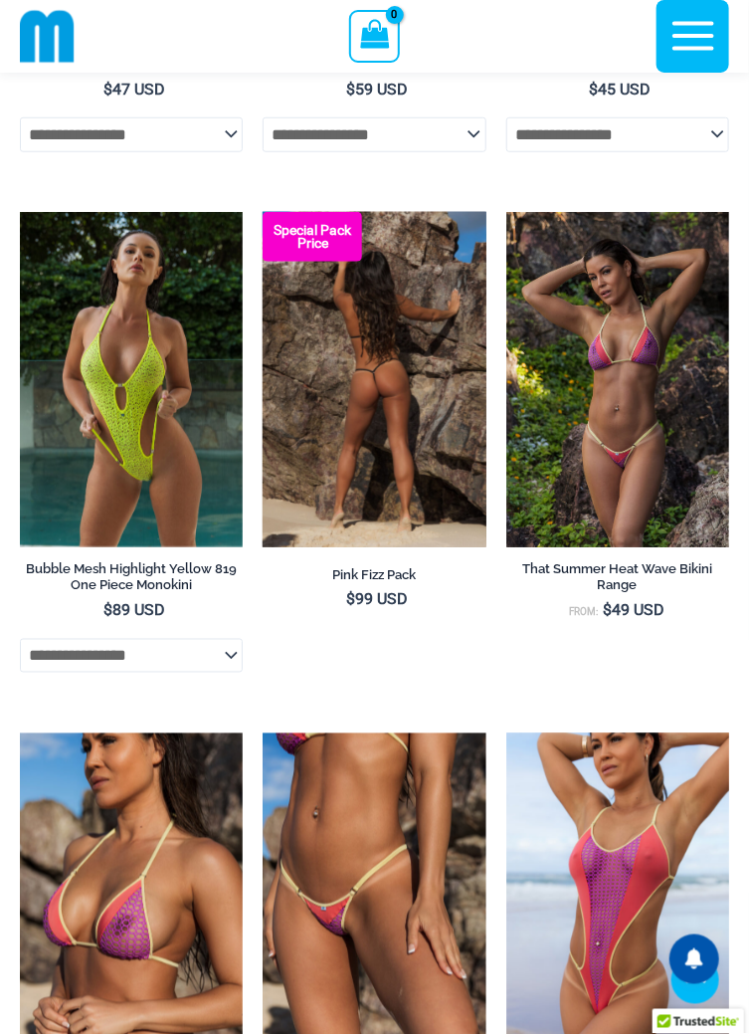
click at [372, 401] on img at bounding box center [374, 379] width 223 height 334
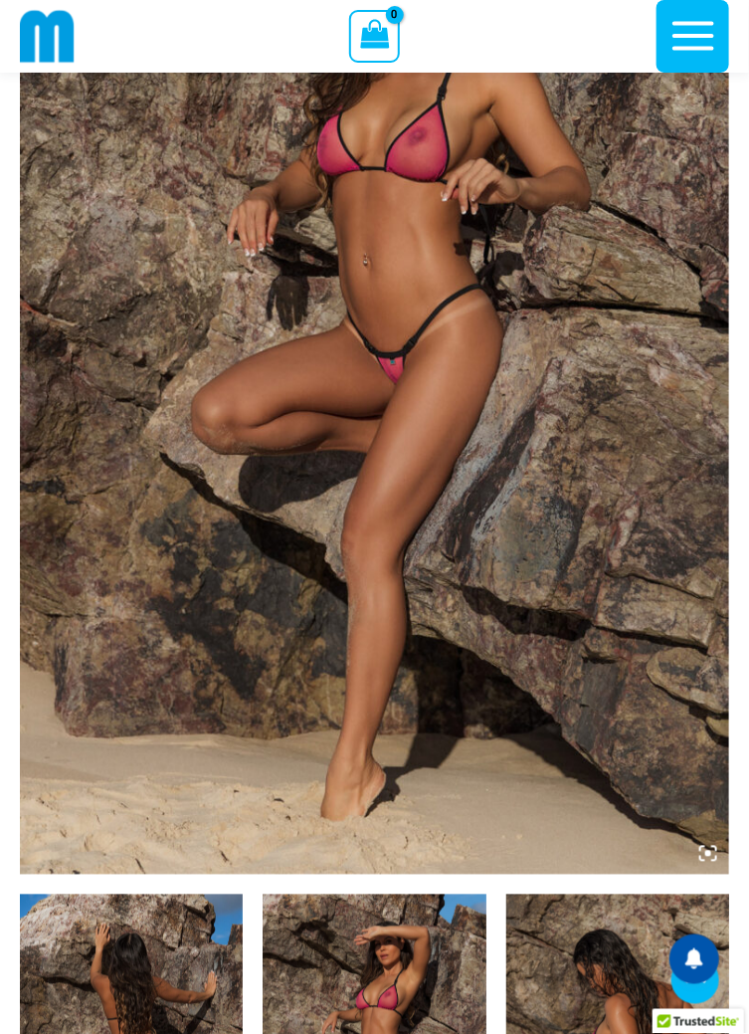
scroll to position [156, 0]
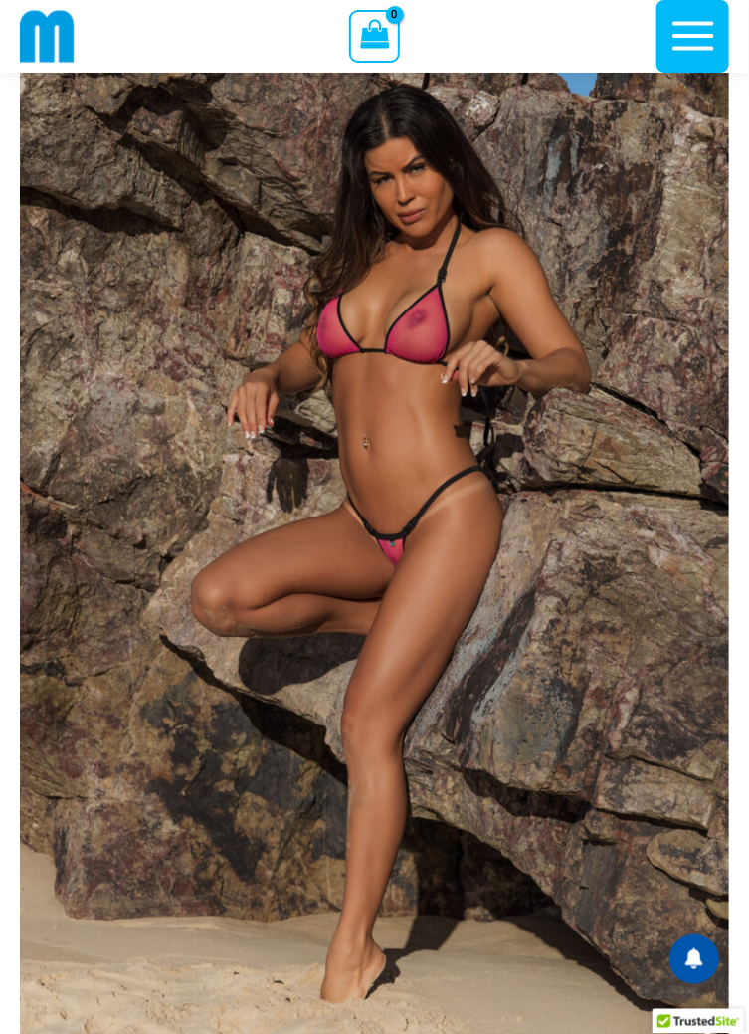
click at [410, 583] on img at bounding box center [375, 524] width 710 height 1065
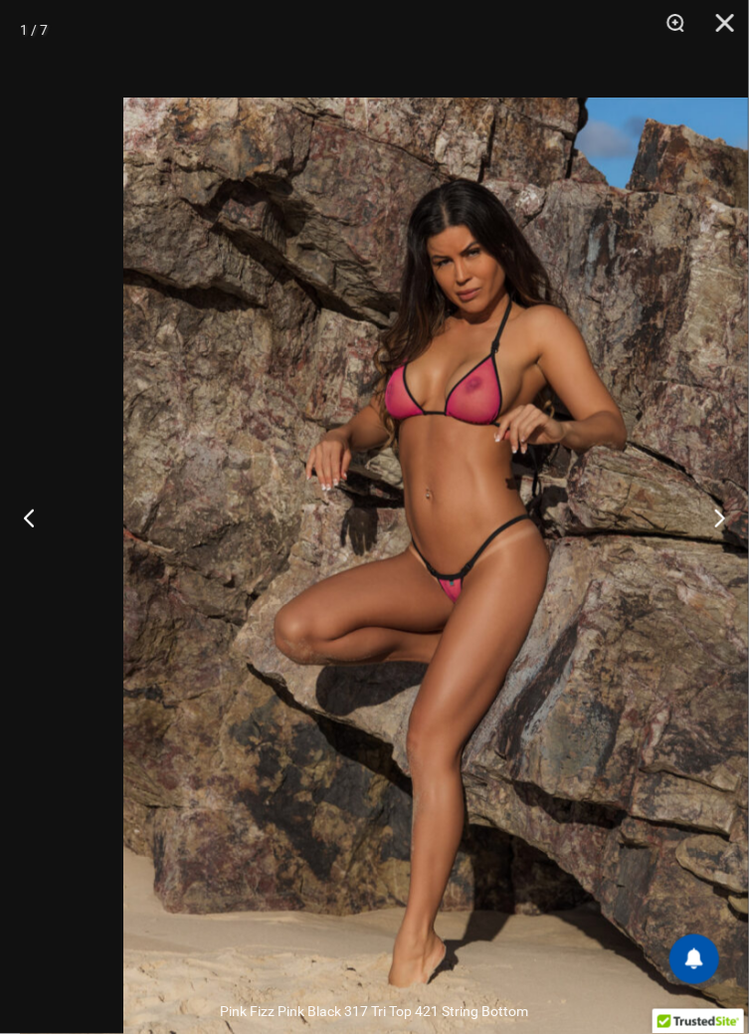
click at [469, 593] on img at bounding box center [436, 567] width 626 height 938
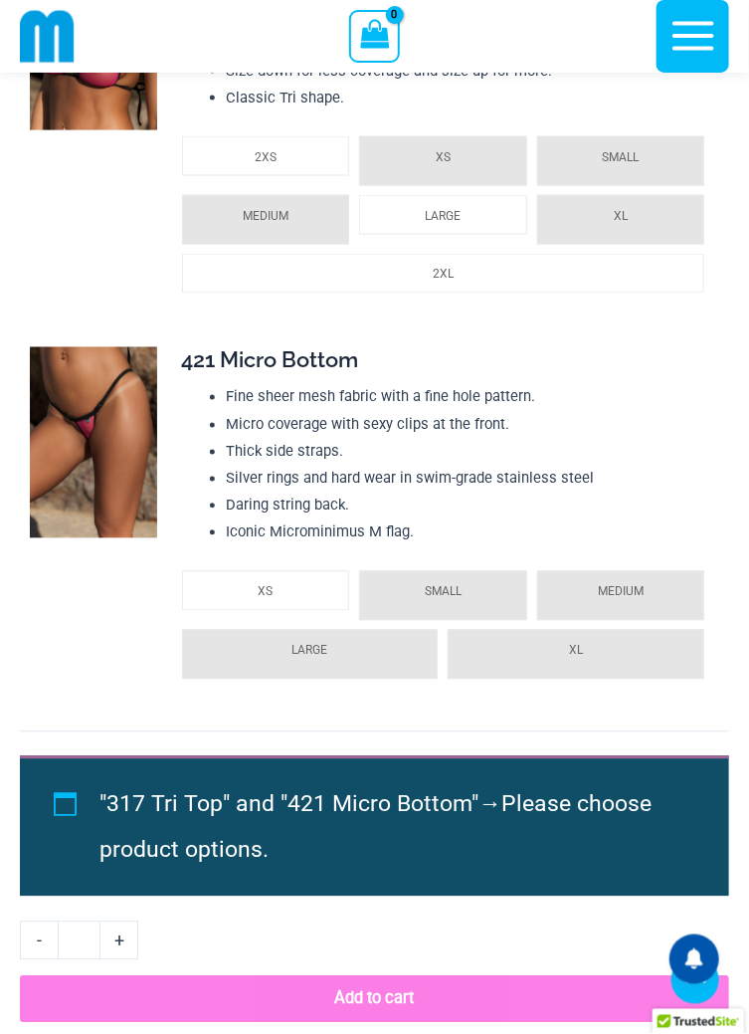
scroll to position [2474, 0]
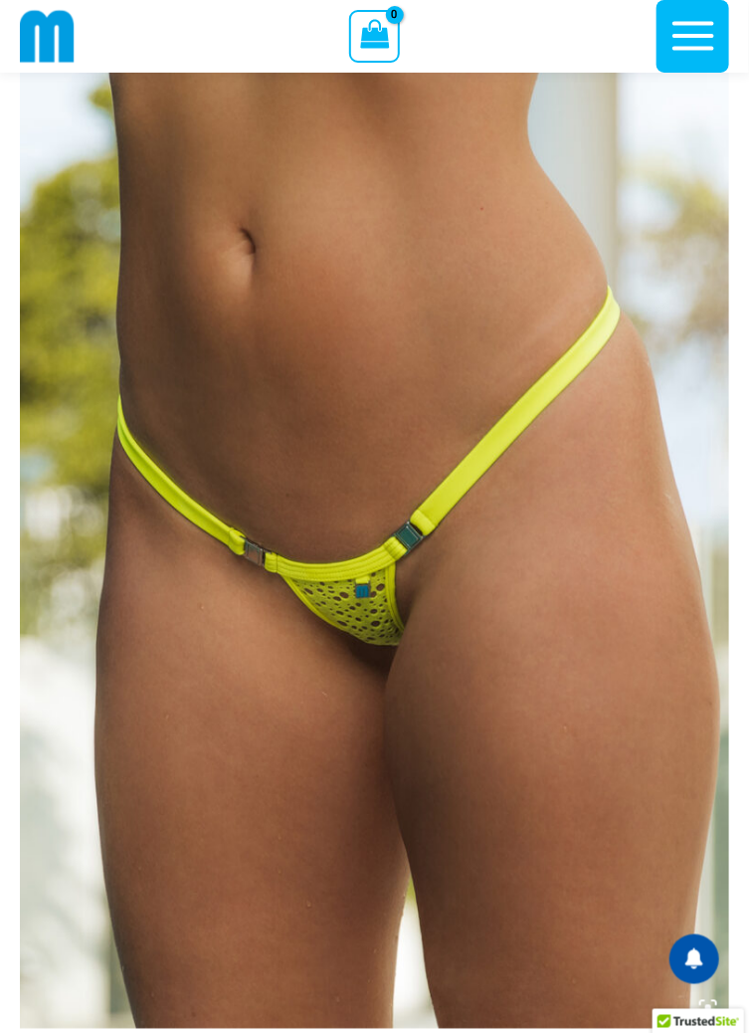
scroll to position [209, 0]
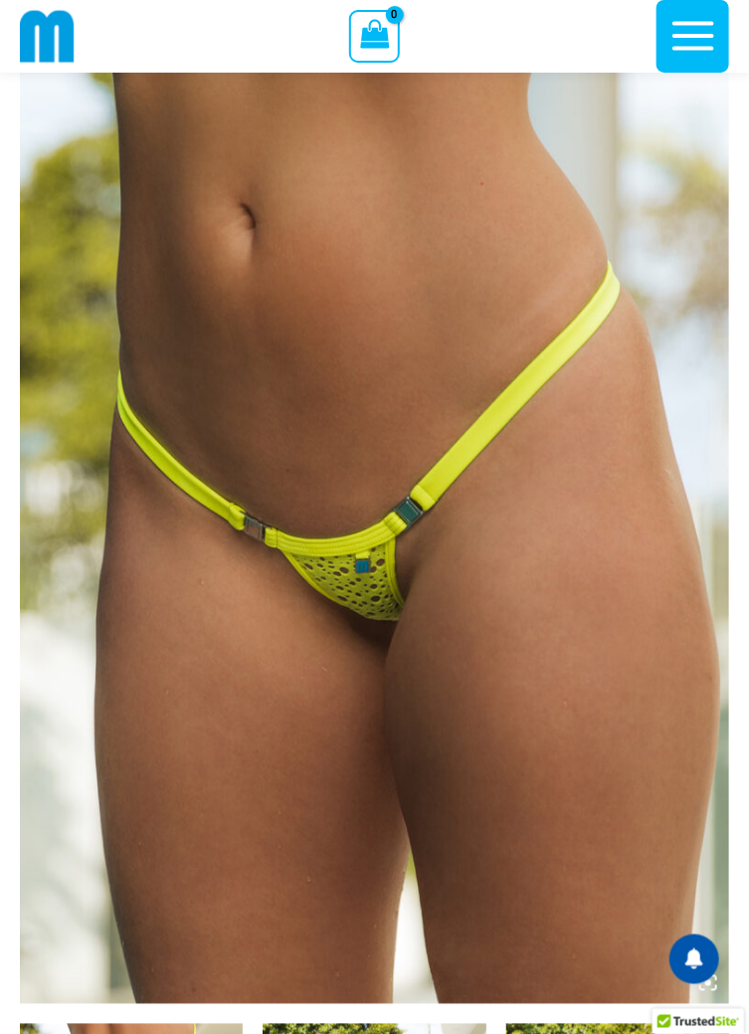
click at [655, 505] on img at bounding box center [375, 471] width 710 height 1065
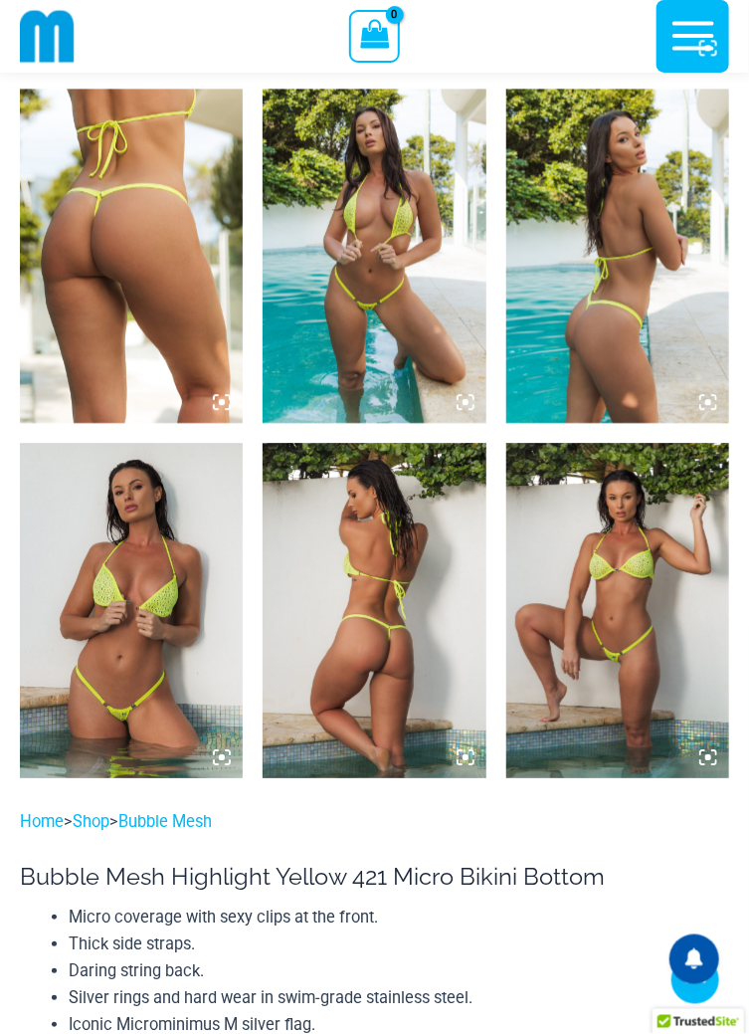
scroll to position [1147, 0]
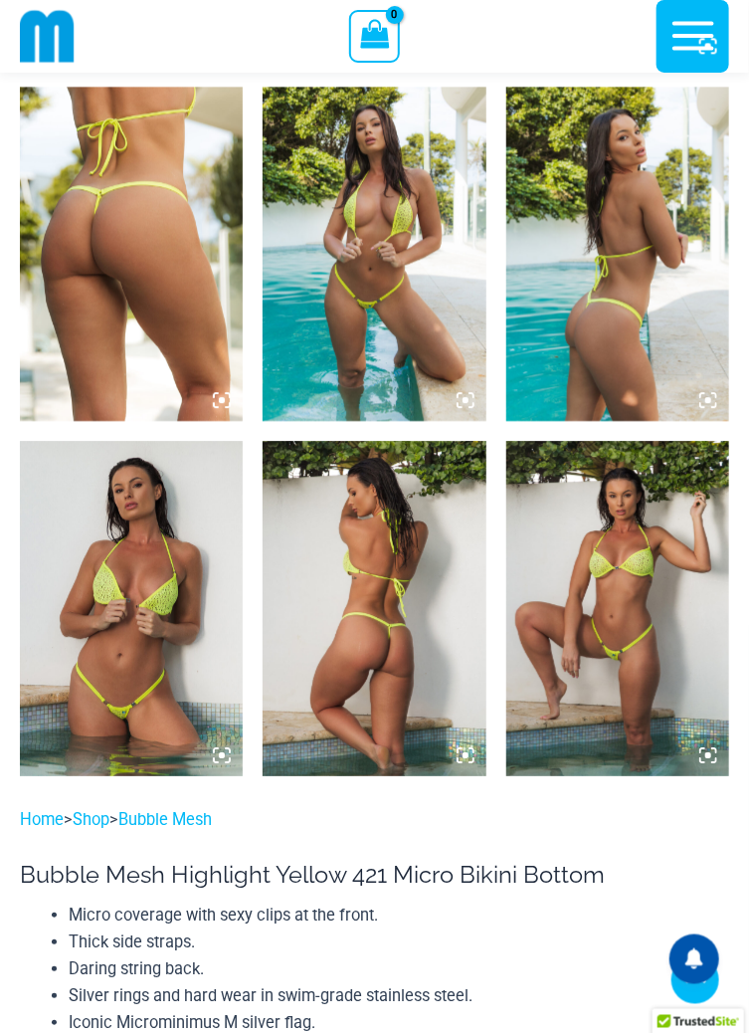
click at [160, 245] on img at bounding box center [131, 254] width 223 height 334
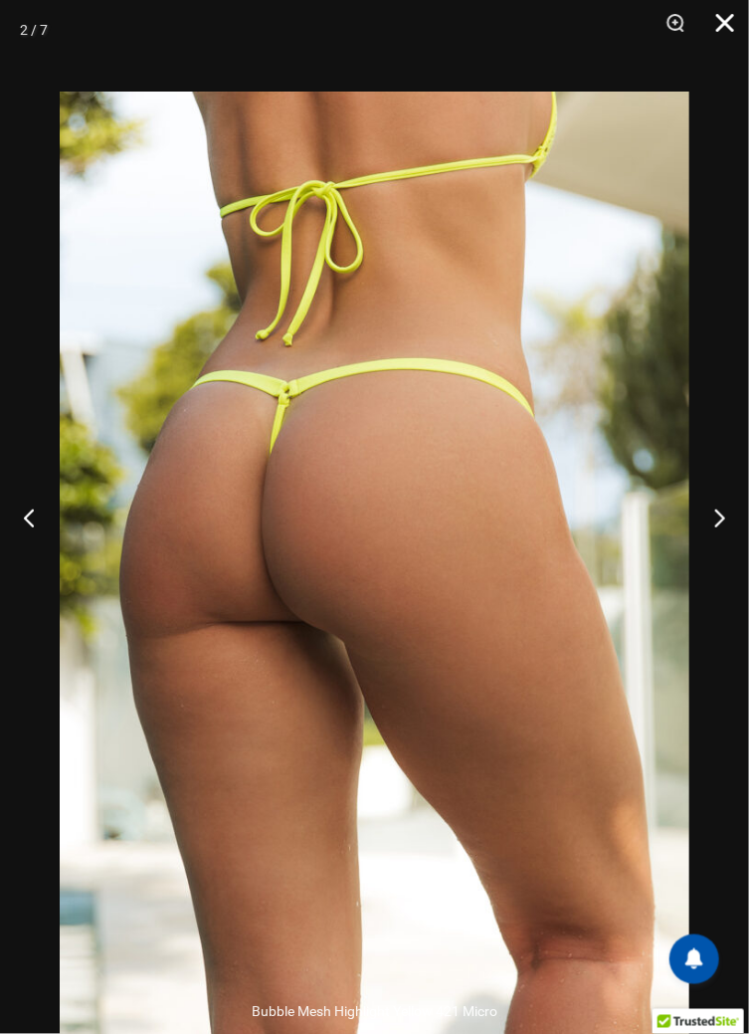
click at [728, 20] on button "Close" at bounding box center [719, 30] width 50 height 60
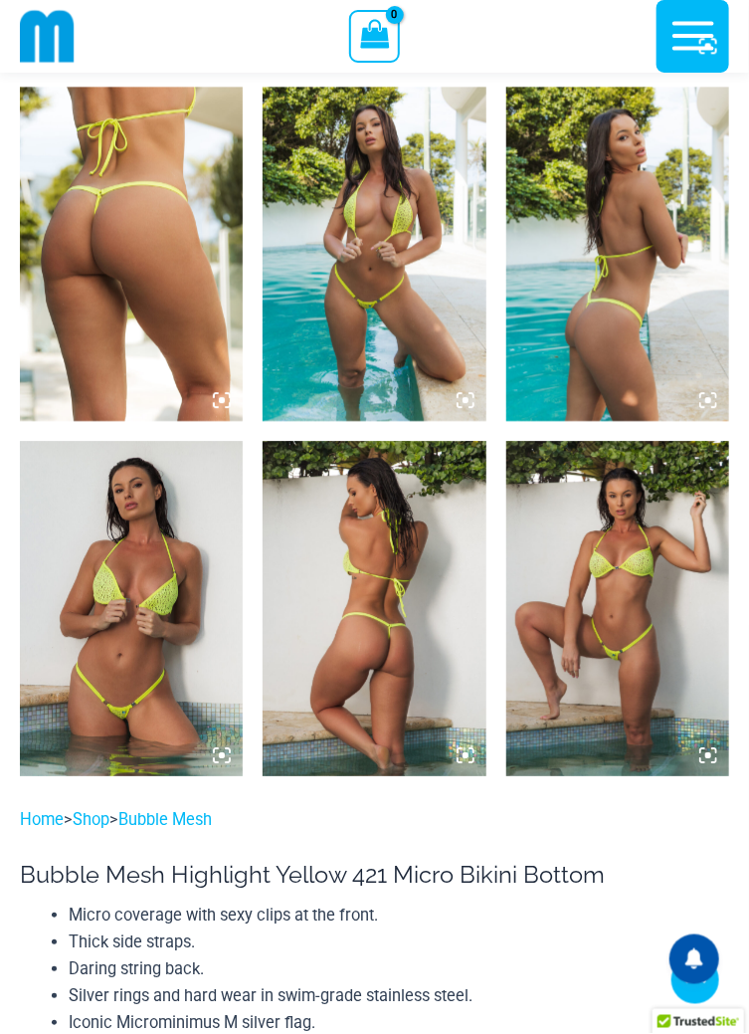
click at [614, 669] on img at bounding box center [618, 608] width 223 height 334
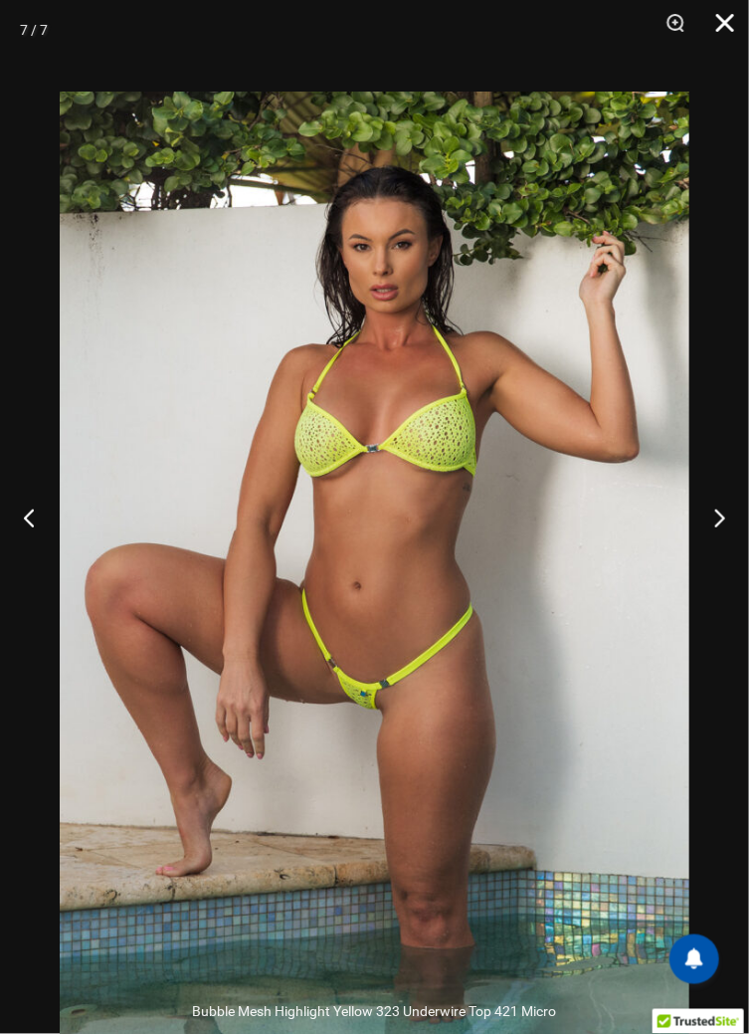
click at [728, 24] on button "Close" at bounding box center [719, 30] width 50 height 60
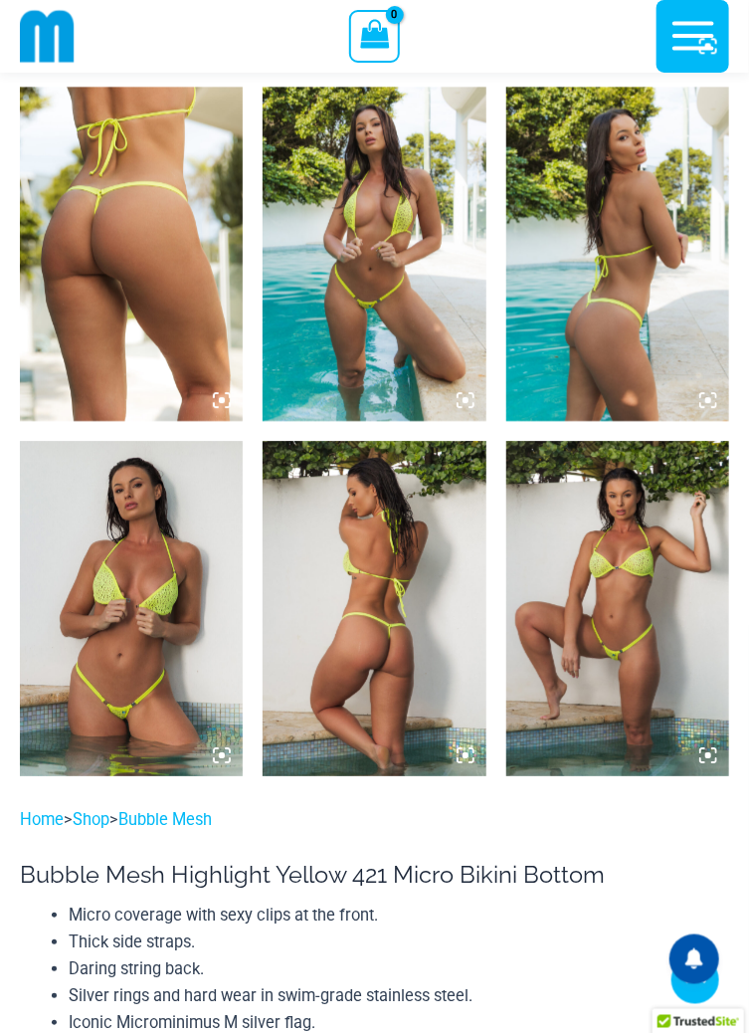
click at [377, 262] on img at bounding box center [374, 254] width 223 height 334
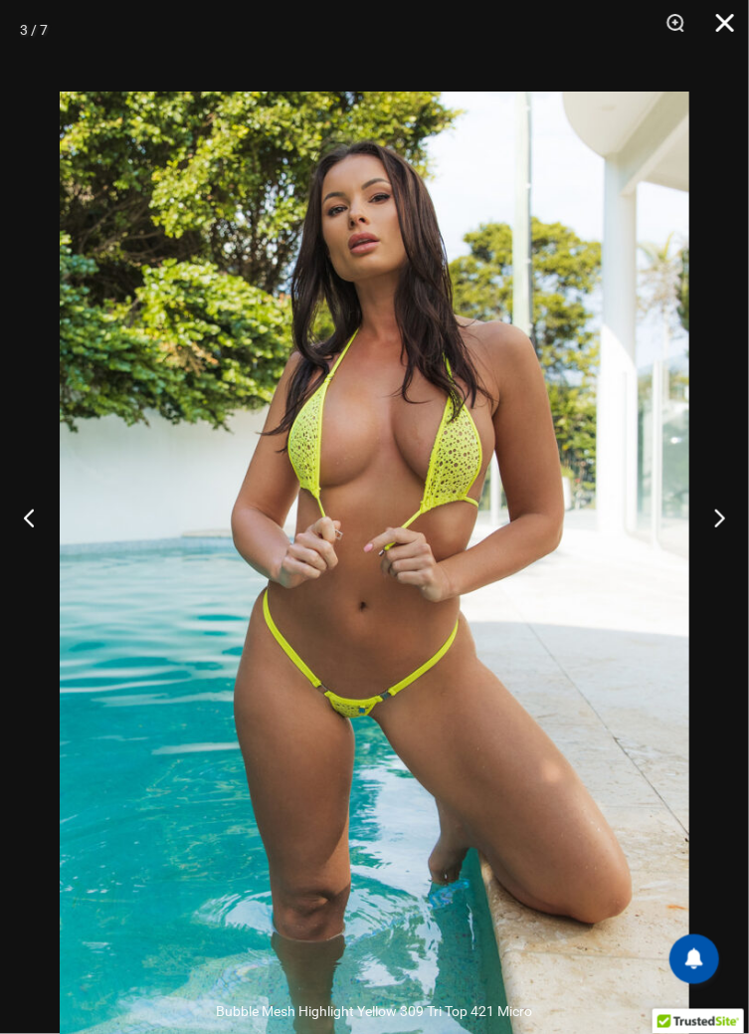
click at [729, 23] on button "Close" at bounding box center [719, 30] width 50 height 60
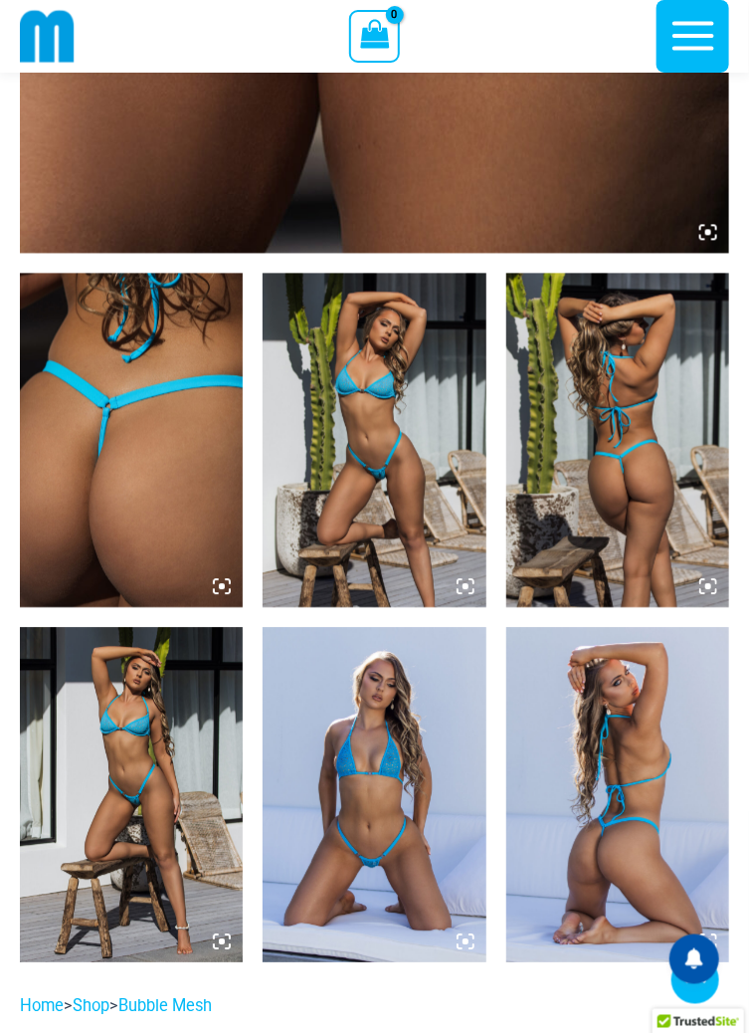
scroll to position [961, 0]
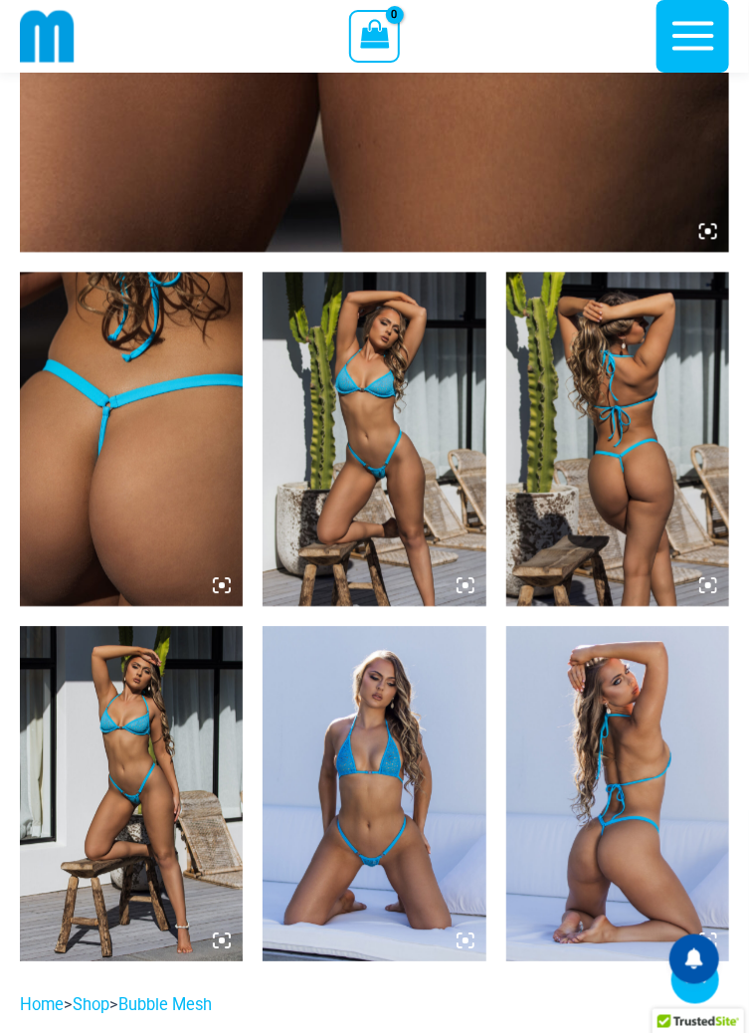
click at [374, 519] on img at bounding box center [374, 439] width 223 height 334
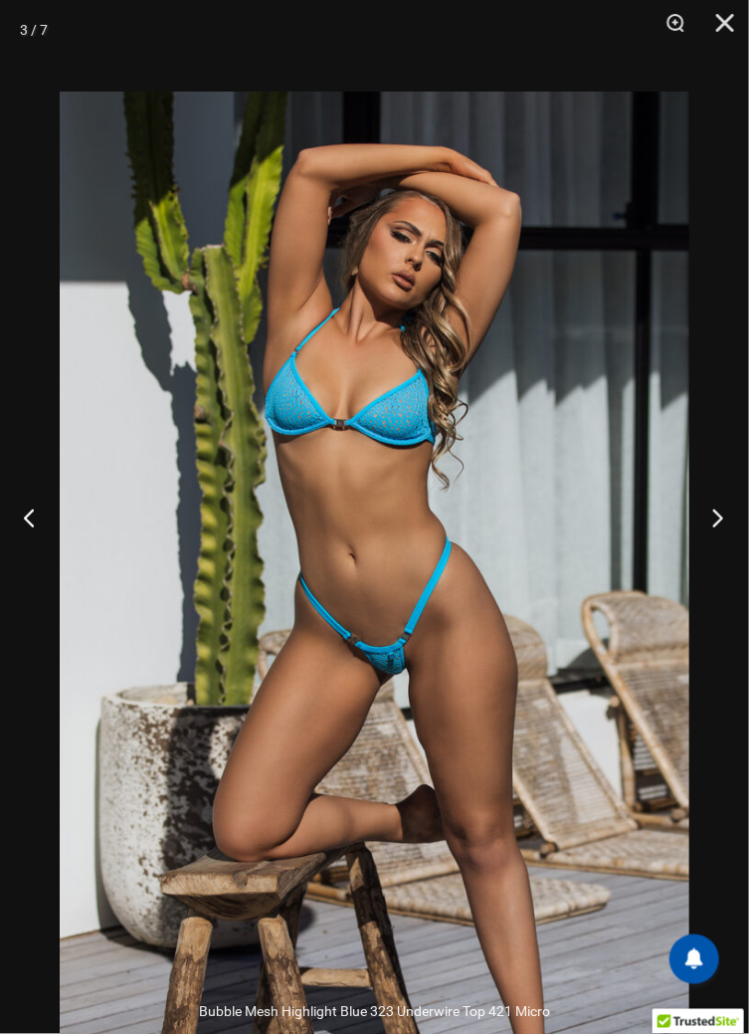
click at [721, 567] on button "Next" at bounding box center [712, 518] width 75 height 100
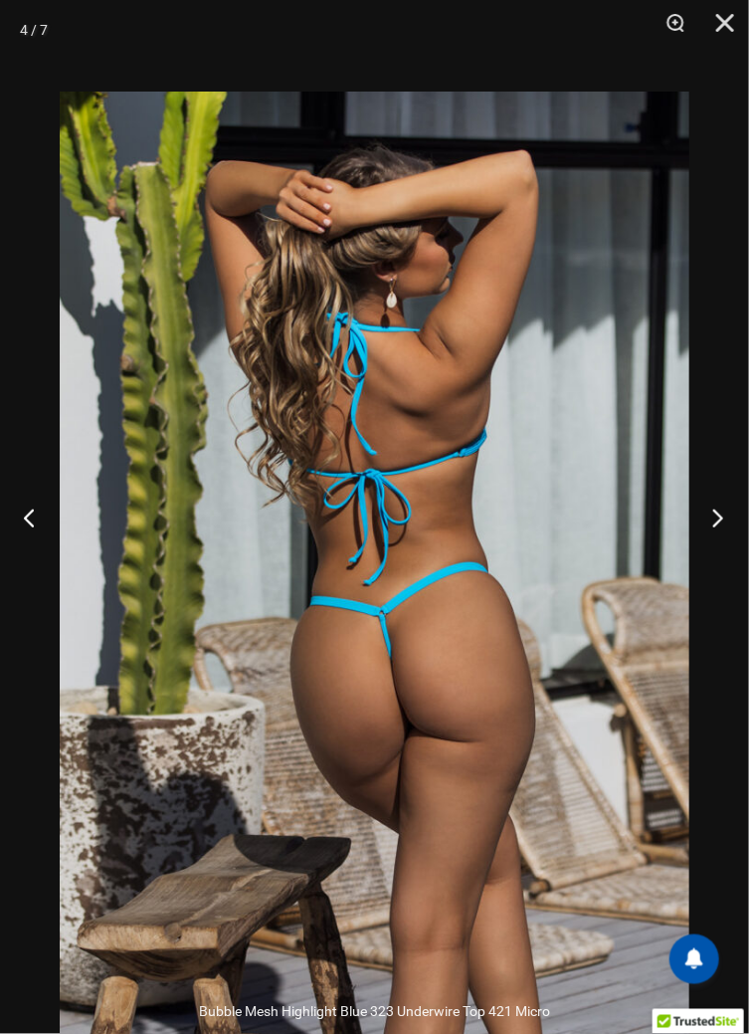
click at [736, 567] on button "Next" at bounding box center [712, 518] width 75 height 100
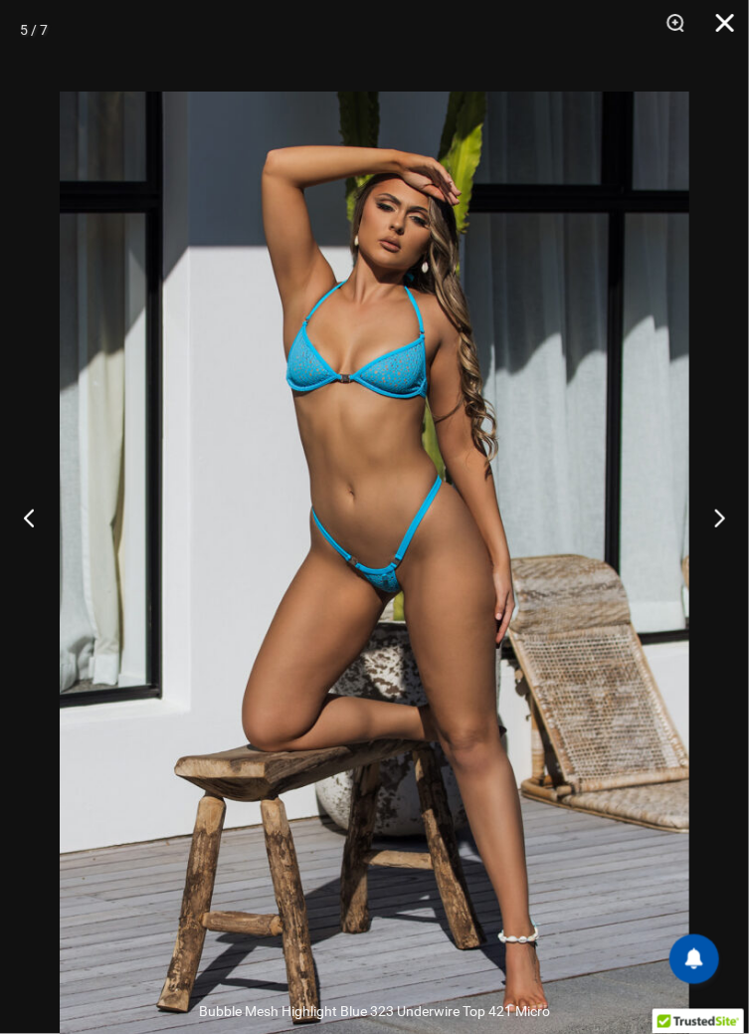
click at [729, 31] on button "Close" at bounding box center [719, 30] width 50 height 60
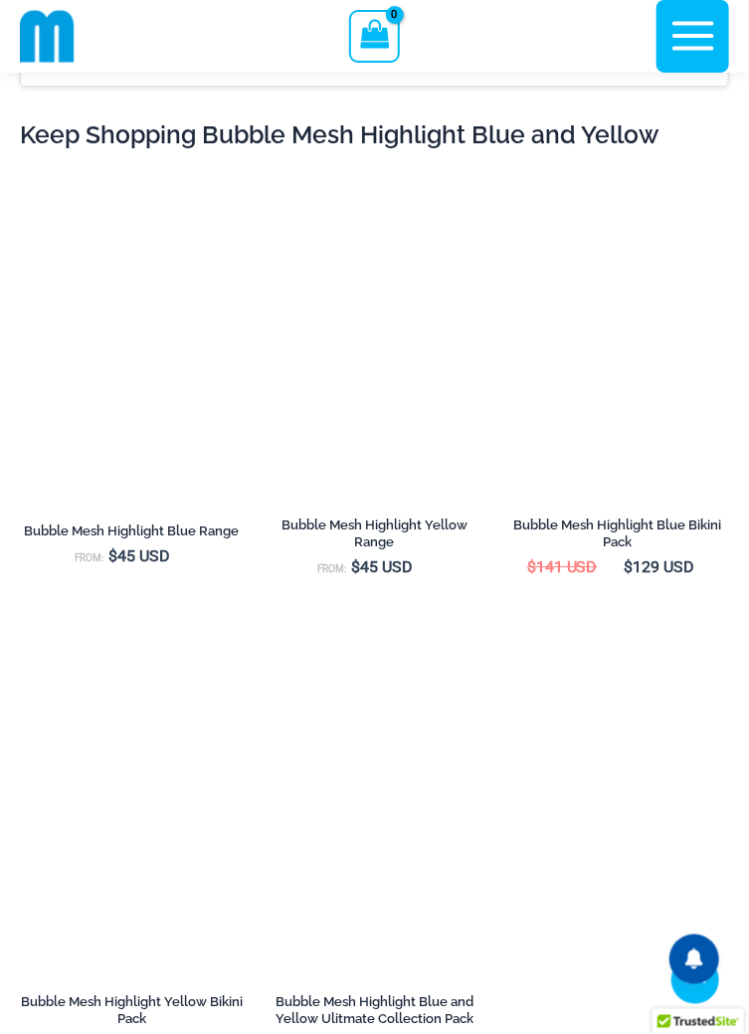
scroll to position [3155, 0]
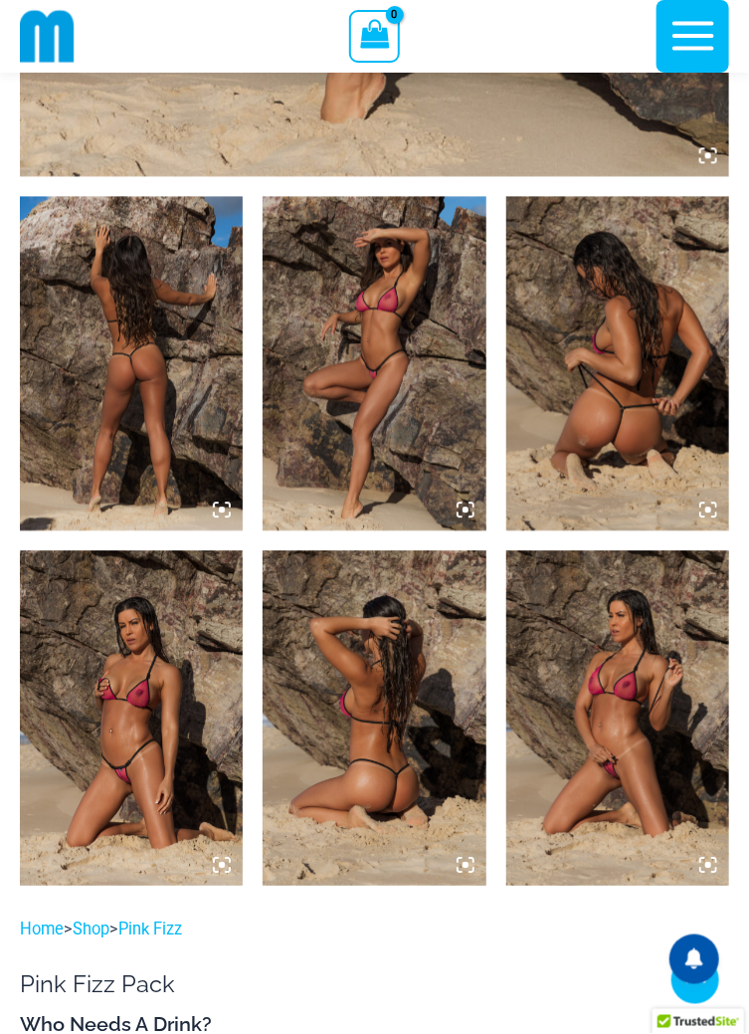
scroll to position [1042, 0]
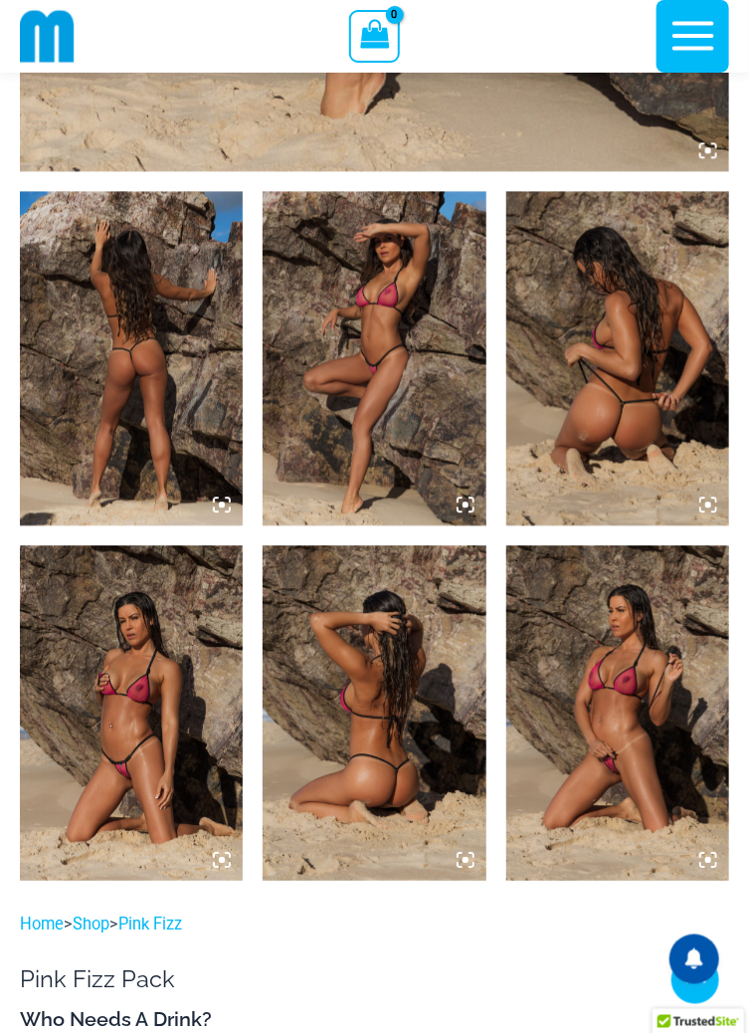
click at [151, 351] on img at bounding box center [131, 358] width 223 height 334
